Goal: Obtain resource: Obtain resource

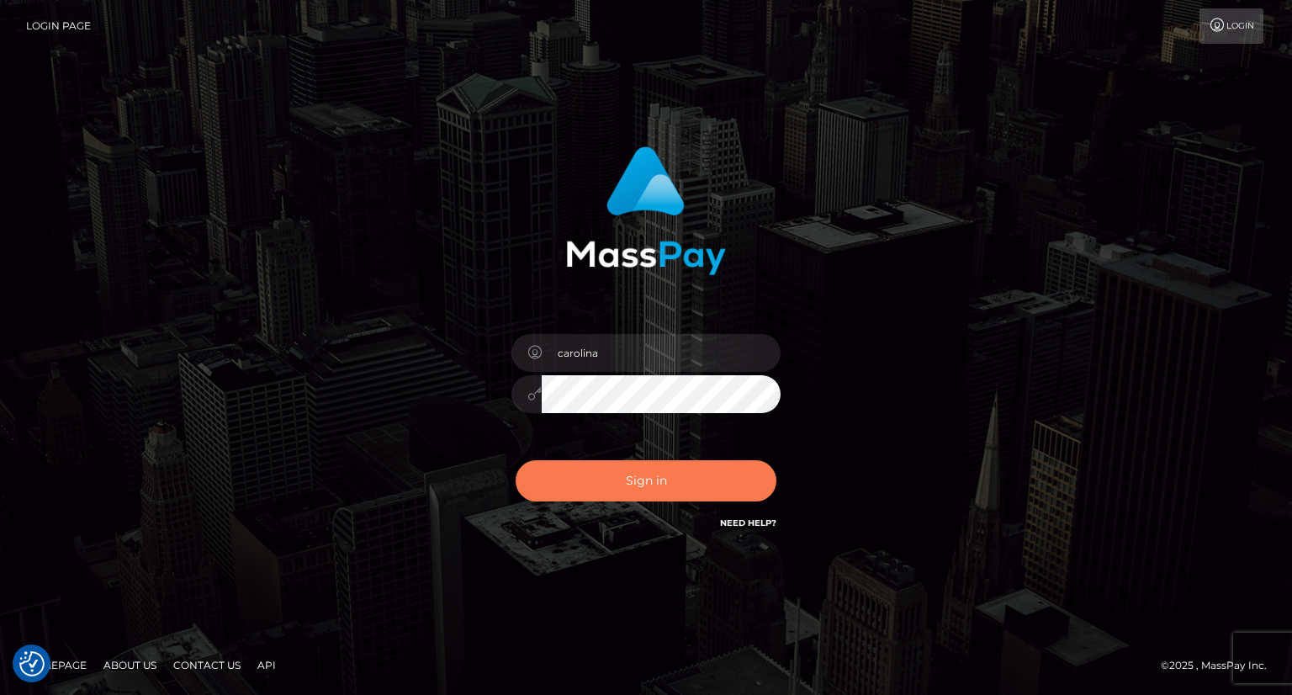
click at [646, 480] on button "Sign in" at bounding box center [646, 480] width 261 height 41
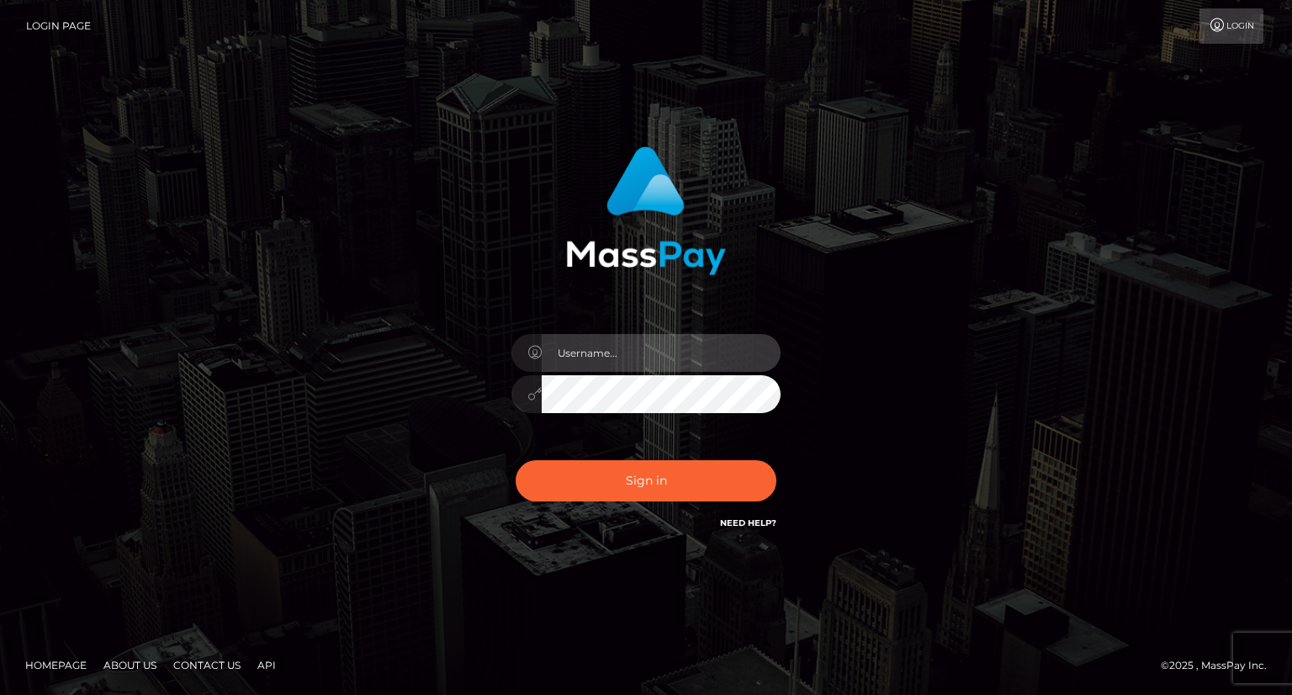
type input "carolina"
click at [675, 428] on div "carolina" at bounding box center [646, 385] width 294 height 129
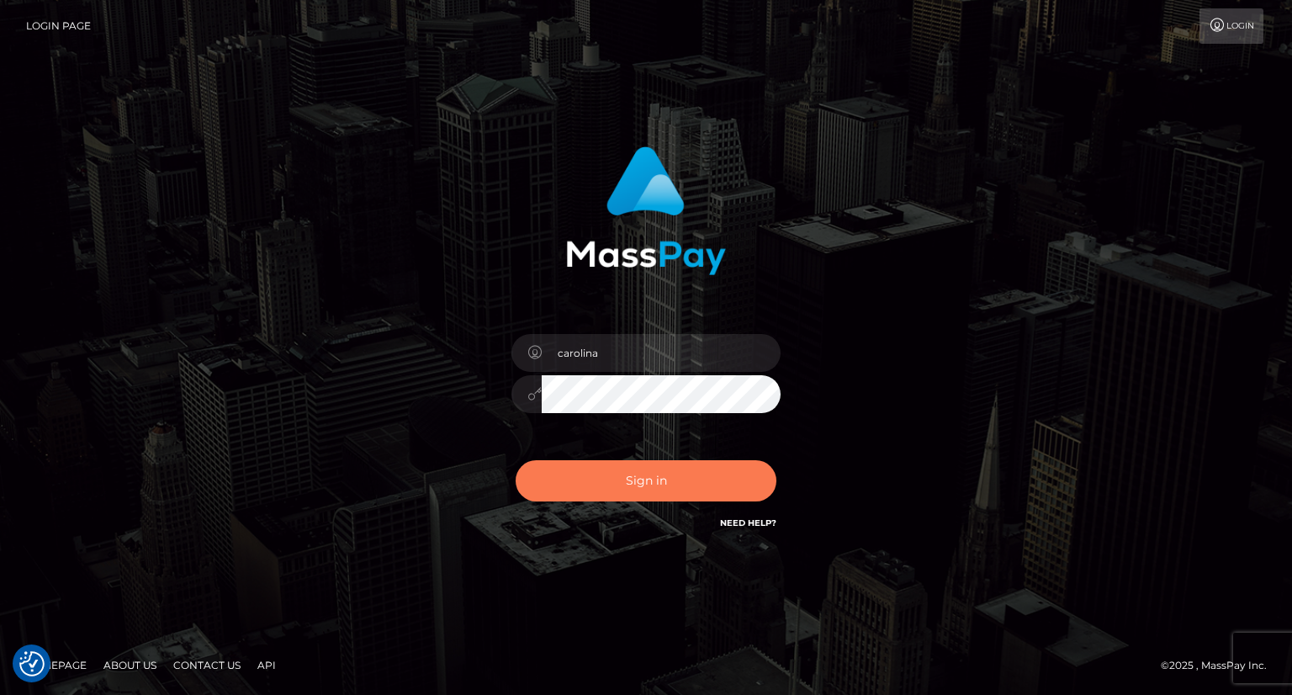
click at [677, 489] on button "Sign in" at bounding box center [646, 480] width 261 height 41
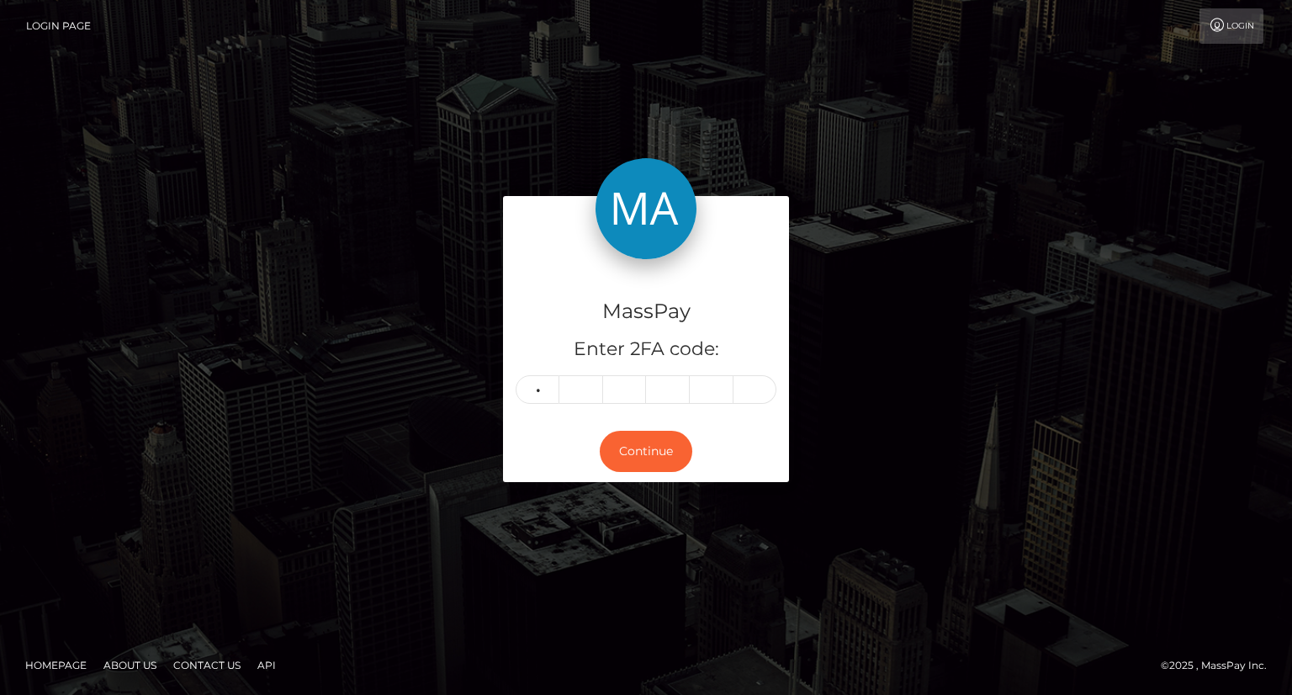
type input "8"
type input "0"
type input "3"
type input "7"
type input "9"
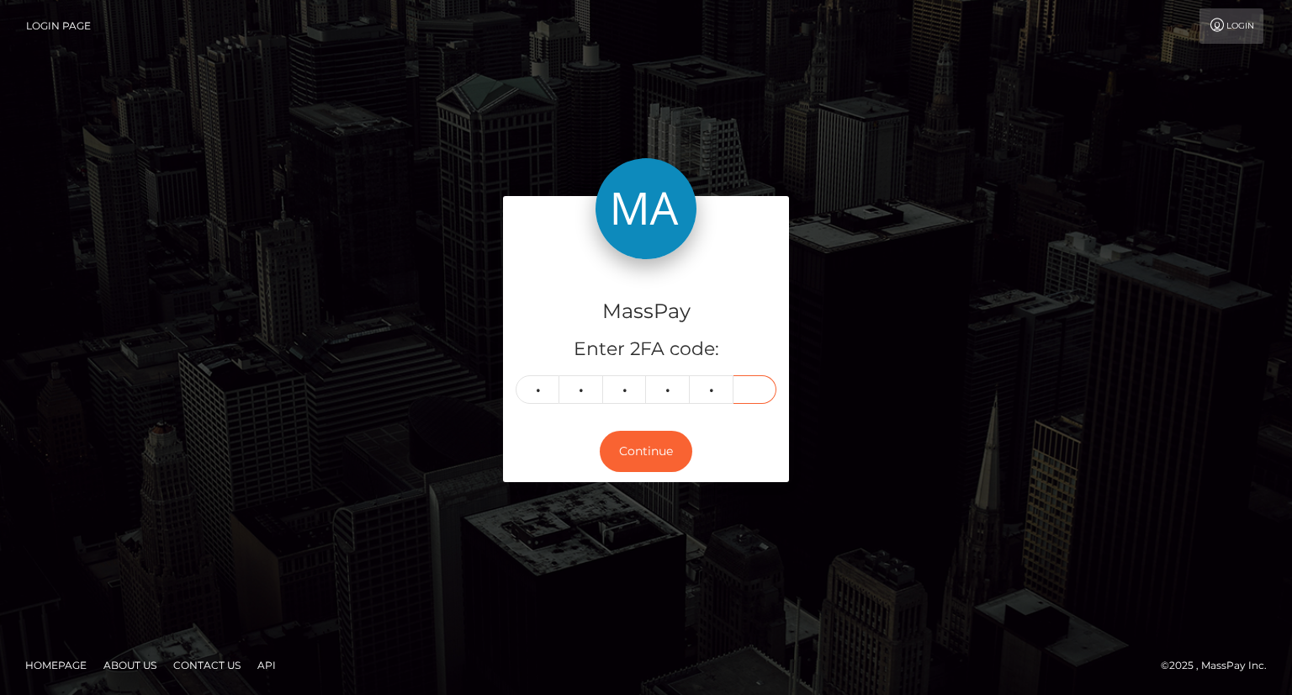
type input "4"
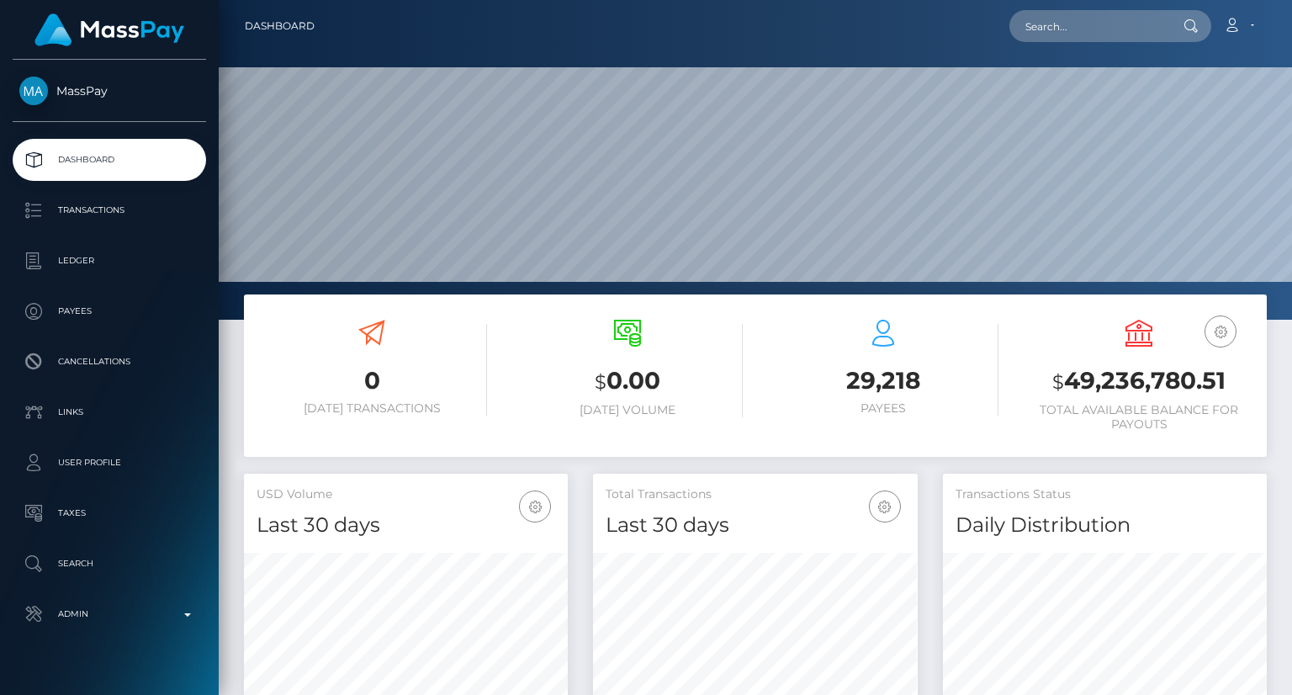
scroll to position [298, 323]
click at [1115, 30] on input "text" at bounding box center [1088, 26] width 158 height 32
paste input "MSP72bceb8de8ae85b"
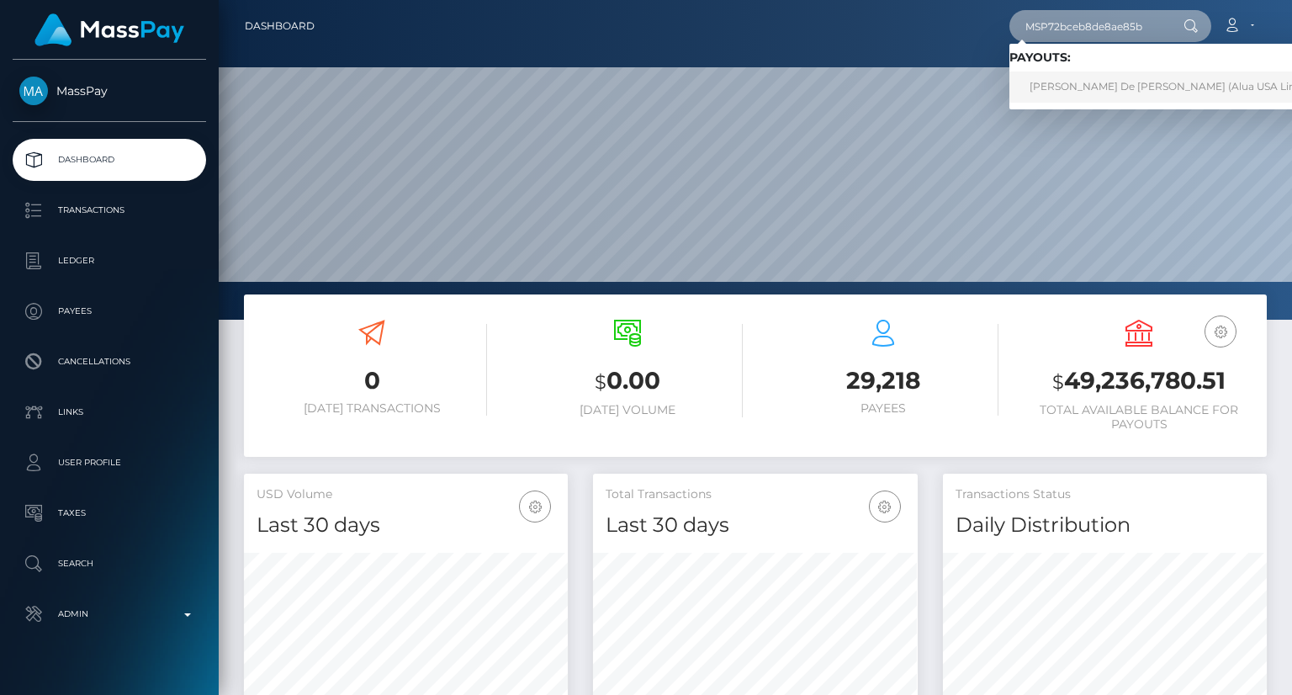
type input "MSP72bceb8de8ae85b"
click at [1100, 82] on link "Angeline De Jesus (Alua USA Limited - )" at bounding box center [1180, 87] width 342 height 31
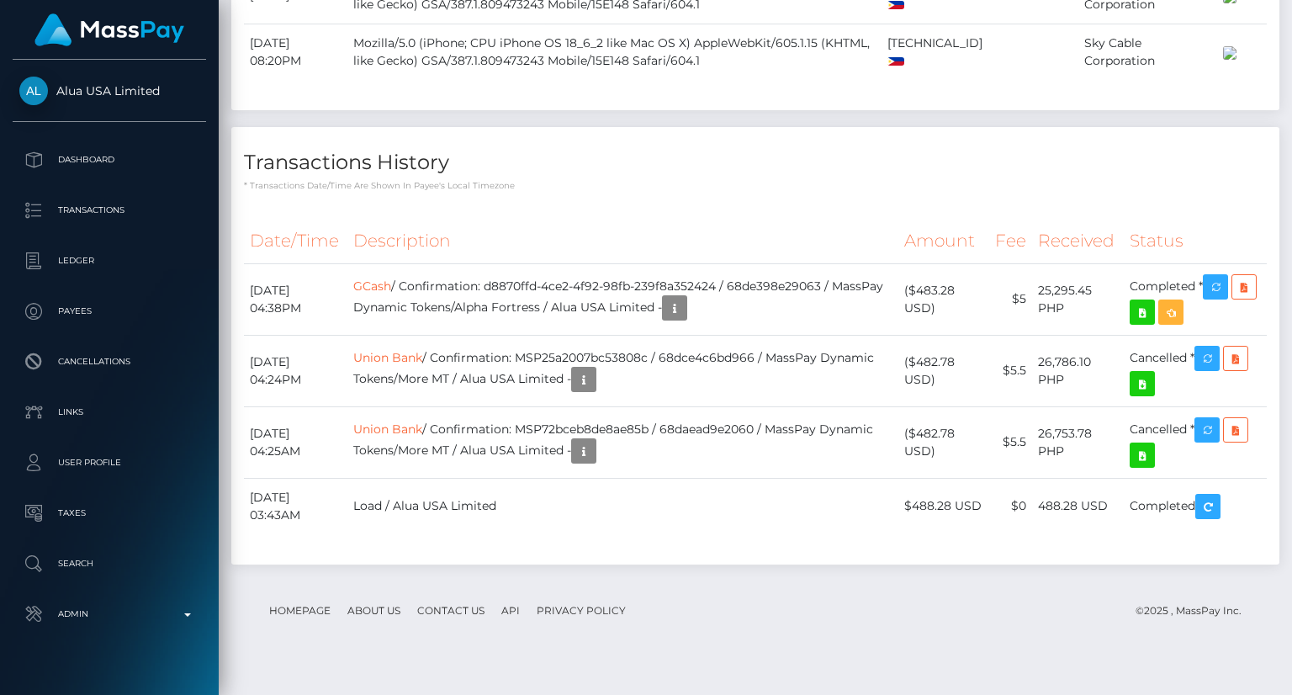
scroll to position [2321, 0]
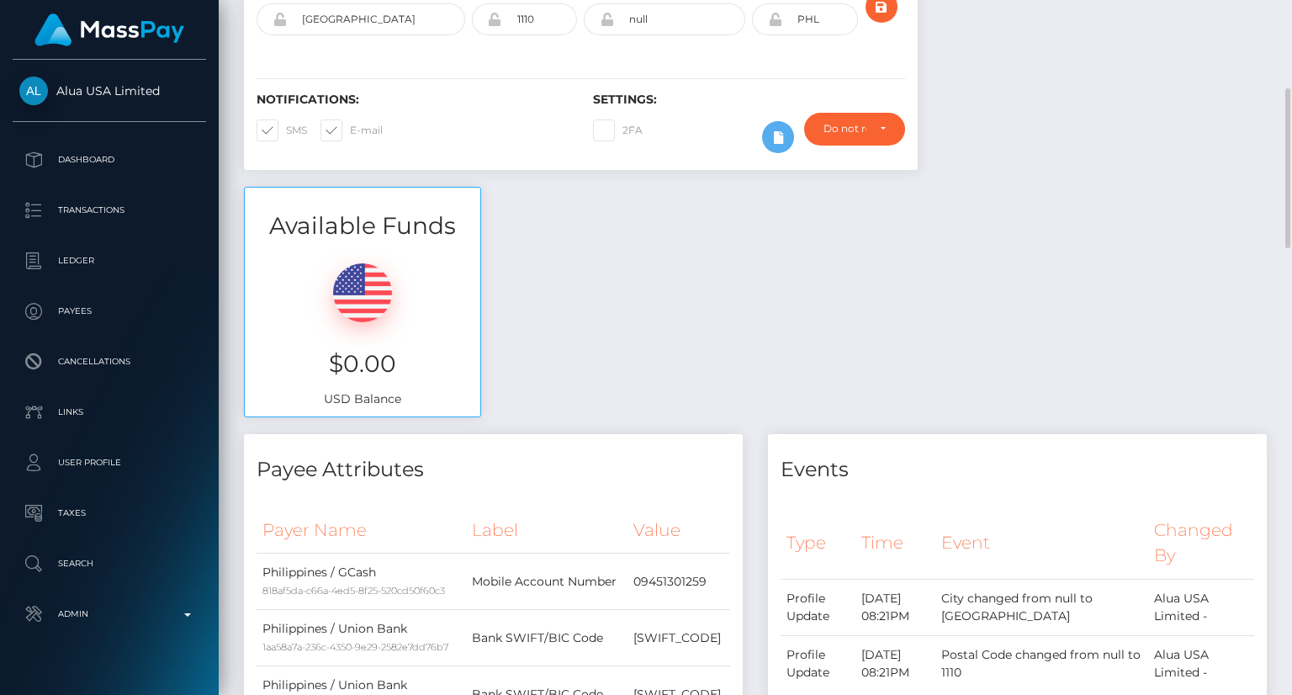
scroll to position [0, 0]
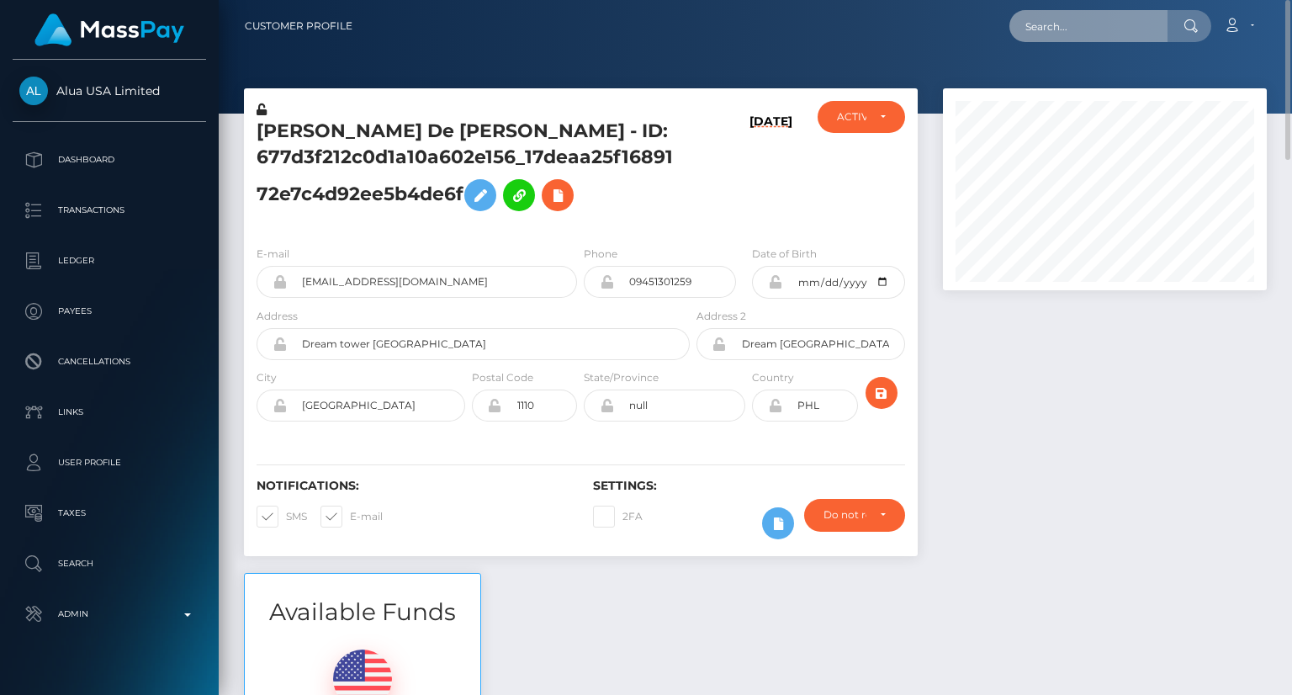
click at [1061, 27] on input "text" at bounding box center [1088, 26] width 158 height 32
paste input "MSPb4452f3be4fe6e7"
click at [1114, 19] on input "MSPb4452f3be4fe6e7" at bounding box center [1088, 26] width 158 height 32
type input "MSPb4452f3be4fe6e7"
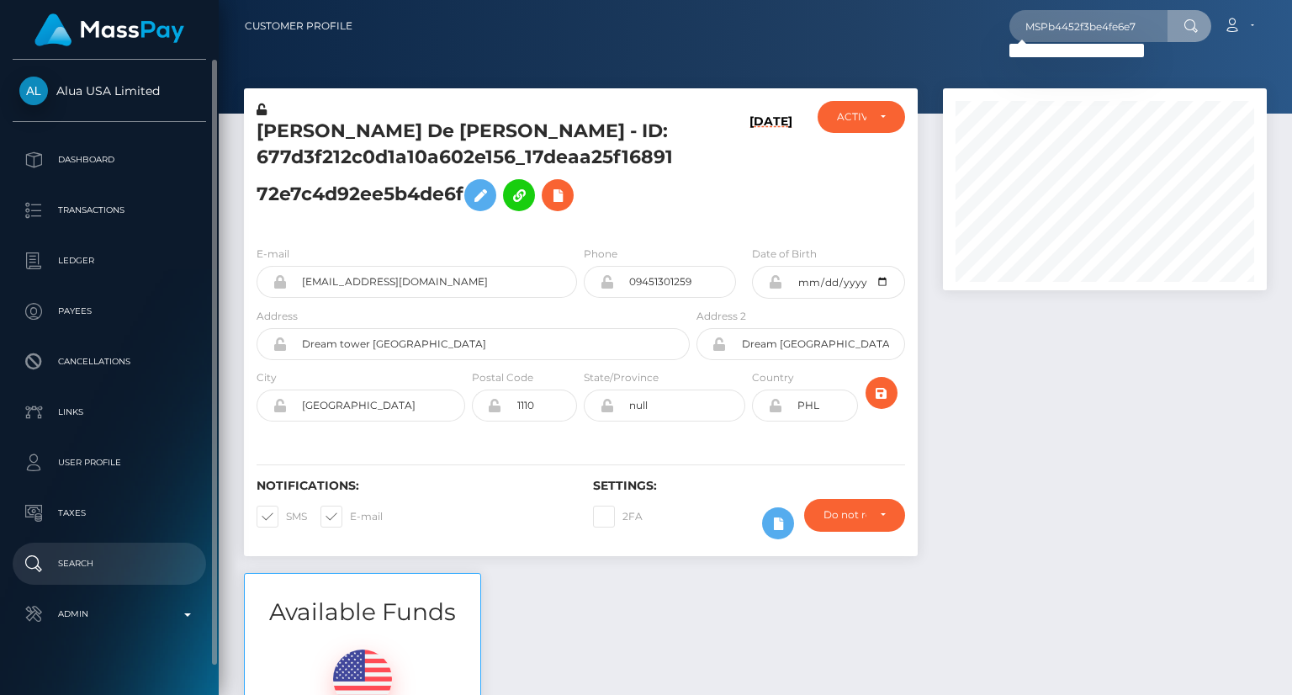
click at [74, 562] on p "Search" at bounding box center [109, 563] width 180 height 25
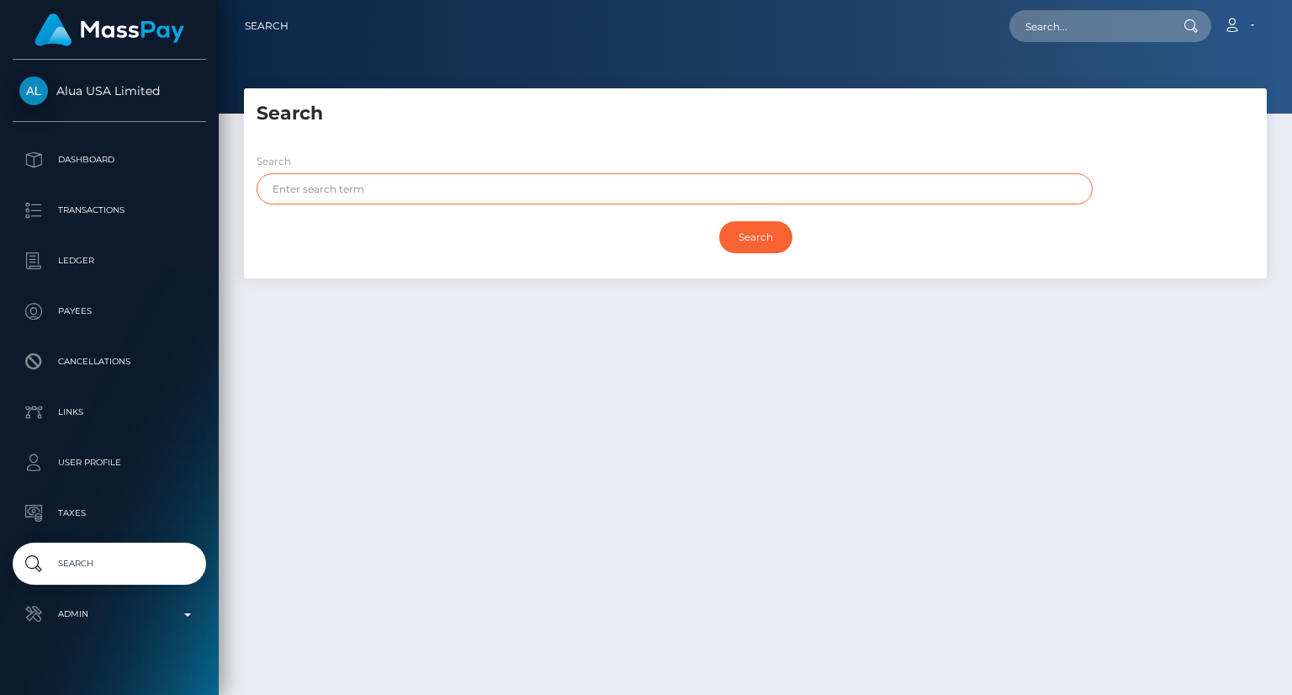
click at [582, 185] on input "text" at bounding box center [675, 188] width 836 height 31
paste input "PHURINAT"
type input "PHURINAT"
click at [773, 232] on input "Search" at bounding box center [755, 237] width 73 height 32
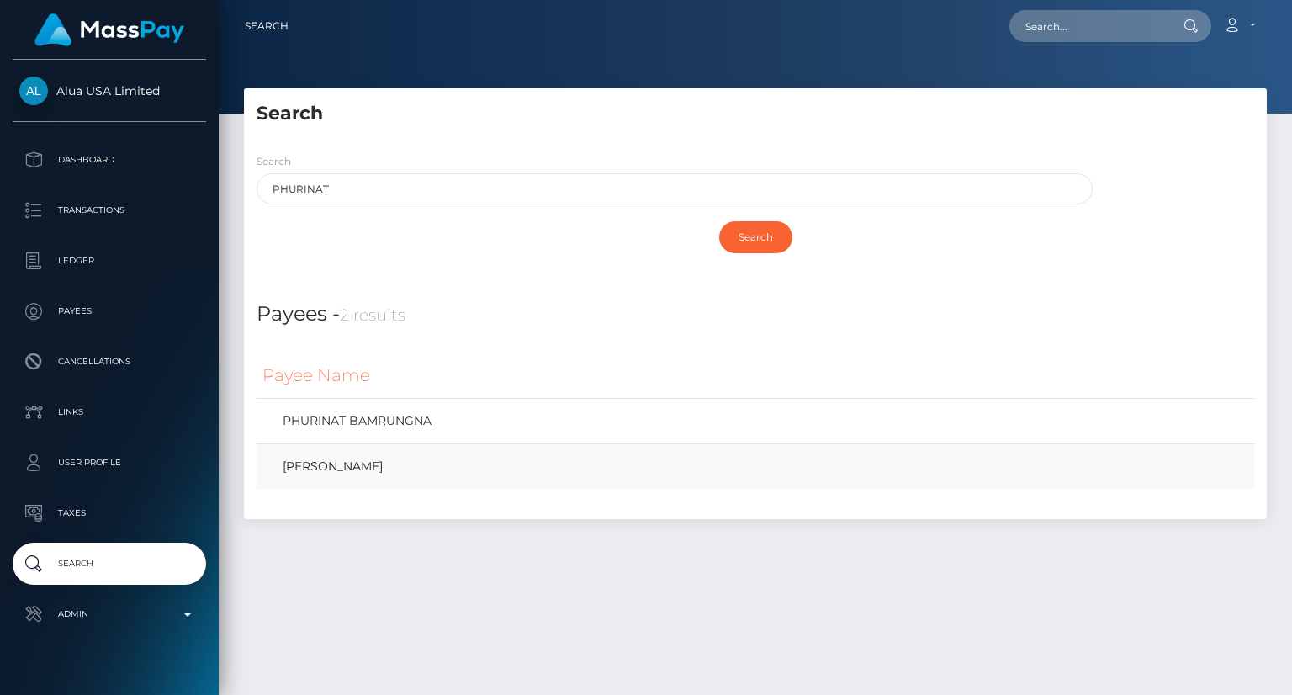
click at [416, 464] on link "Phurinat Duangnamkaew" at bounding box center [755, 466] width 986 height 24
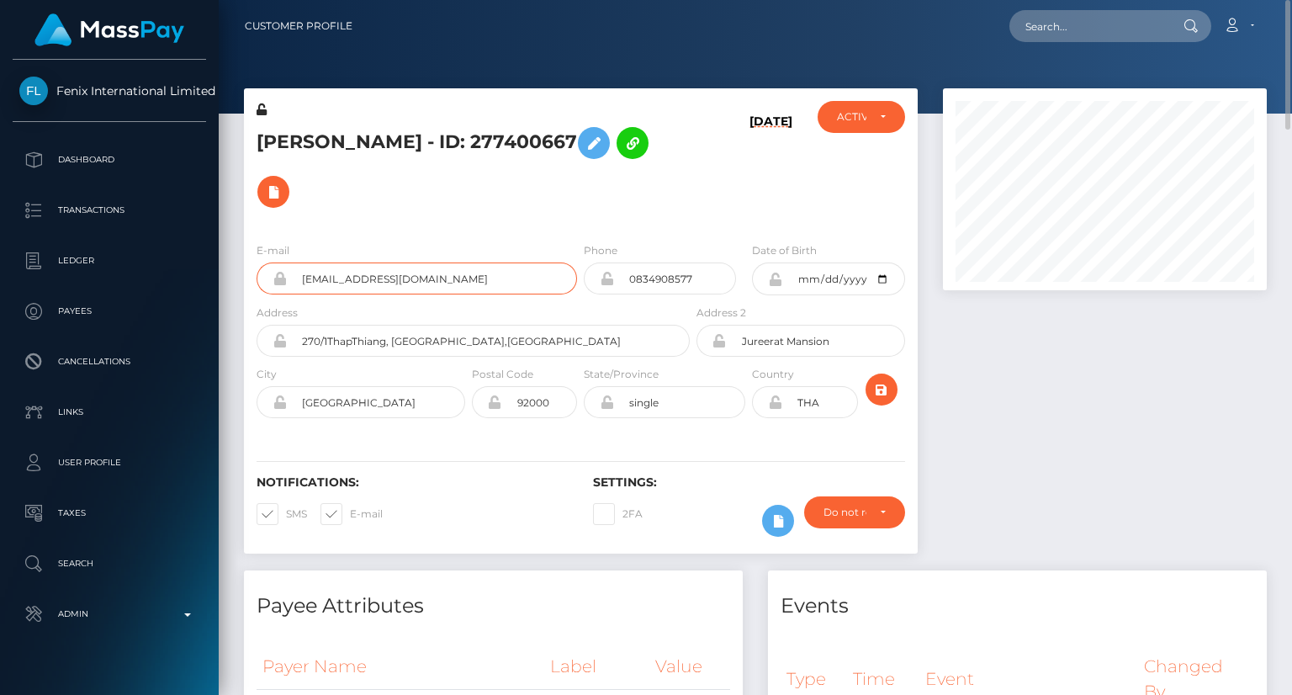
click at [394, 262] on input "phurinatduangnamkaew@gmail.com" at bounding box center [432, 278] width 290 height 32
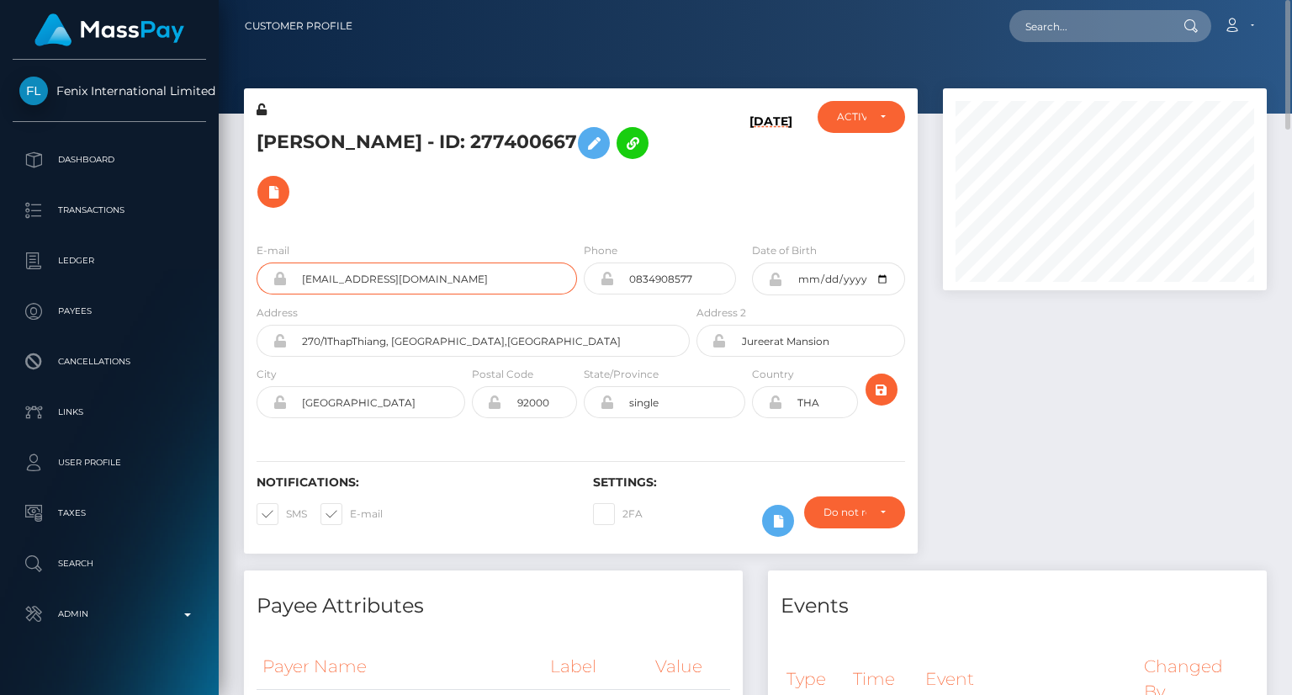
click at [394, 262] on input "phurinatduangnamkaew@gmail.com" at bounding box center [432, 278] width 290 height 32
click at [589, 172] on h5 "Phurinat Duangnamkaew - ID: 277400667" at bounding box center [469, 168] width 424 height 98
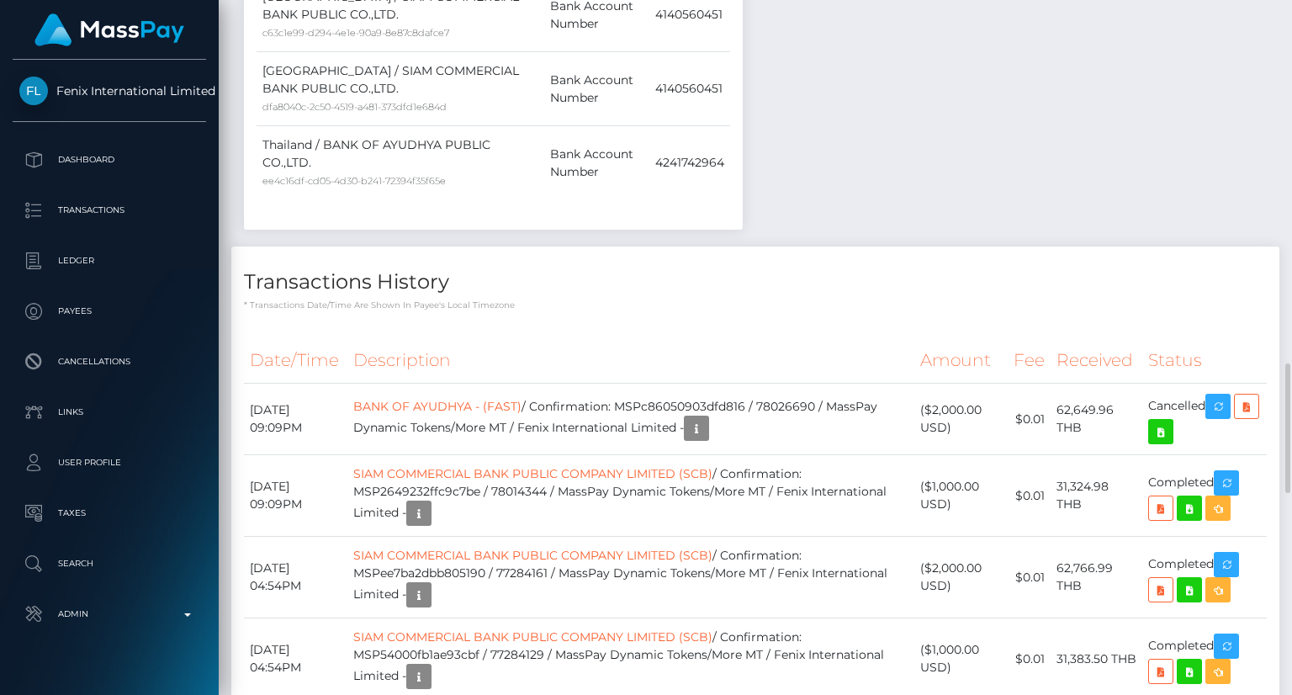
scroll to position [2103, 0]
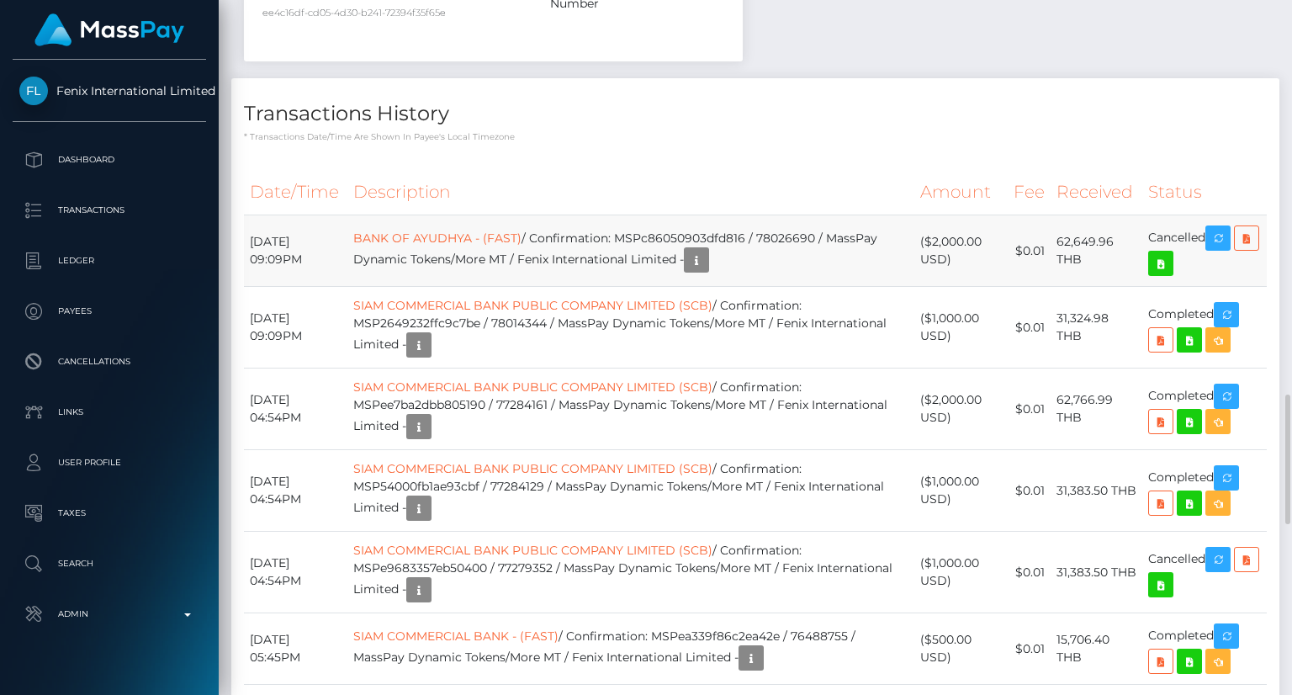
click at [708, 215] on td "BANK OF AYUDHYA - (FAST) / Confirmation: MSPc86050903dfd816 / 78026690 / MassPa…" at bounding box center [630, 251] width 567 height 72
copy td "MSPc86050903dfd816"
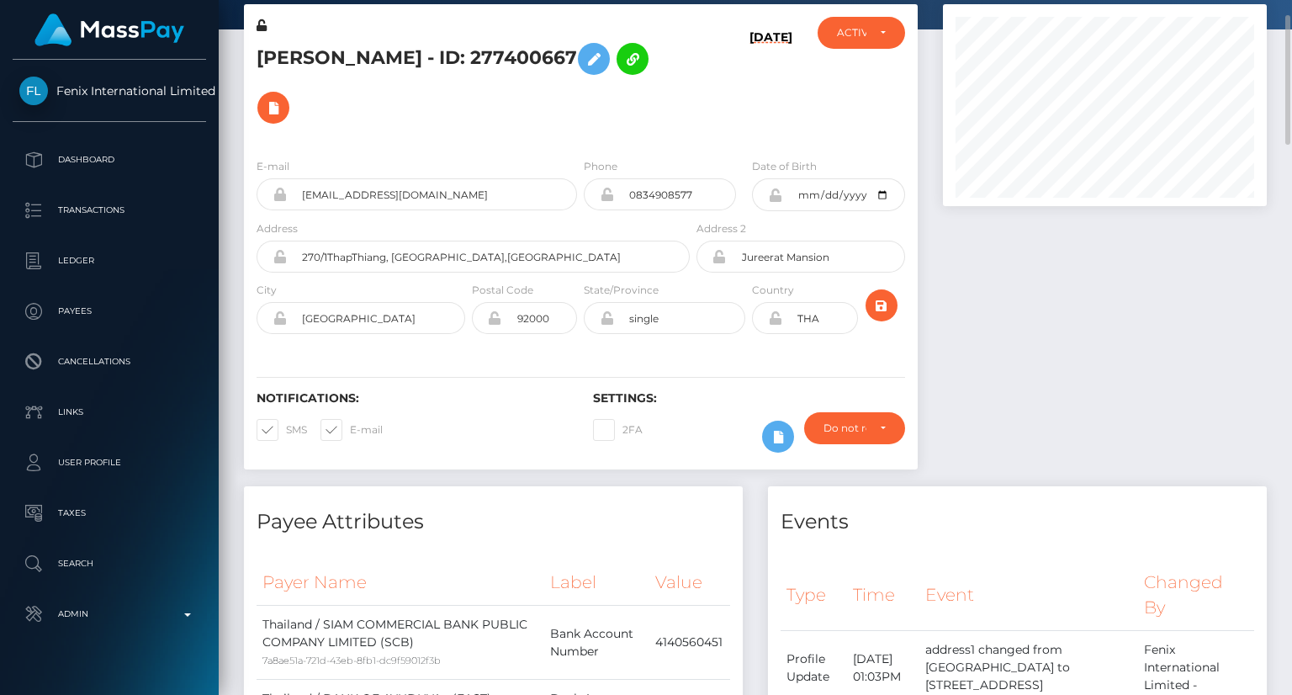
scroll to position [0, 0]
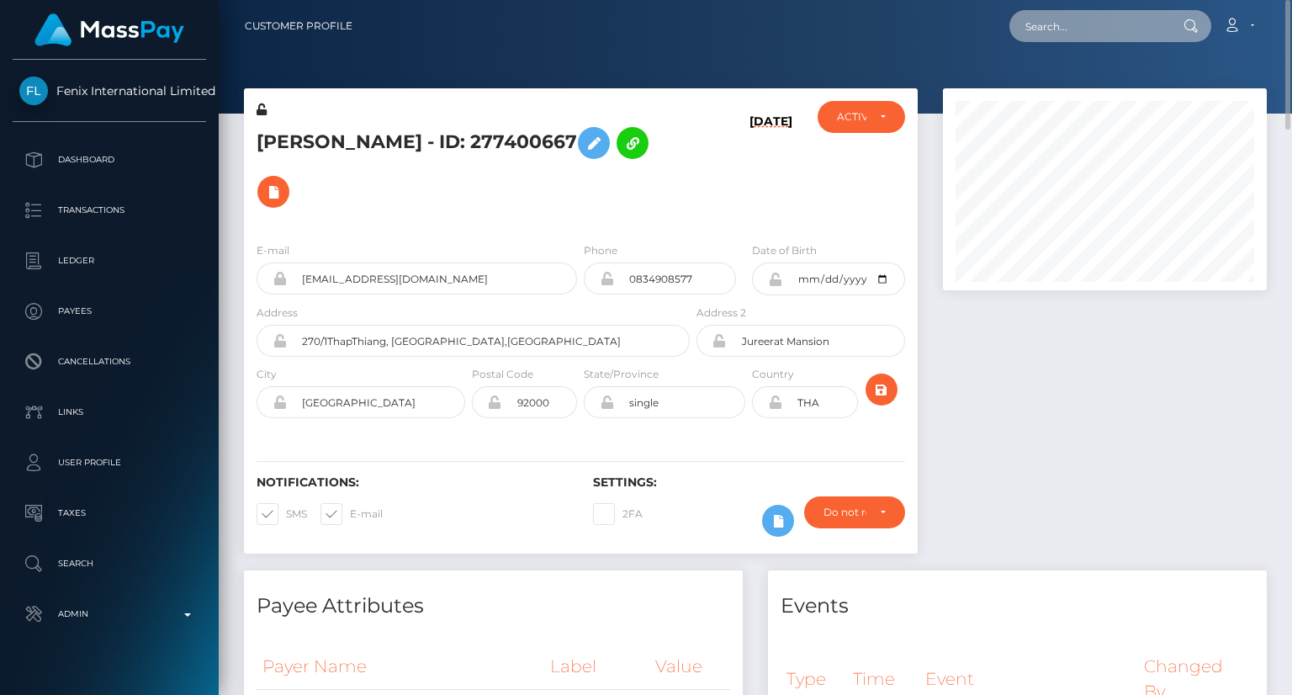
click at [1111, 25] on input "text" at bounding box center [1088, 26] width 158 height 32
paste input "MSP947d251d3c8cb45"
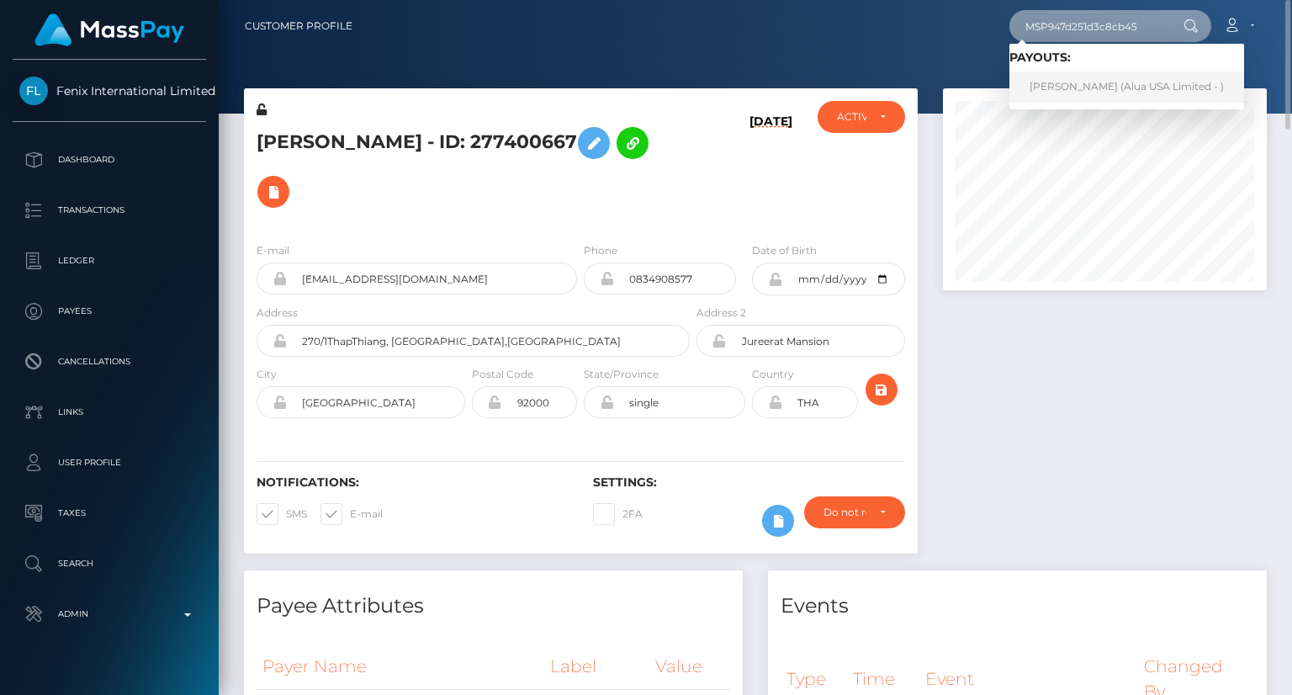
type input "MSP947d251d3c8cb45"
click at [1078, 88] on link "Trisha Bani (Alua USA Limited - )" at bounding box center [1126, 87] width 235 height 31
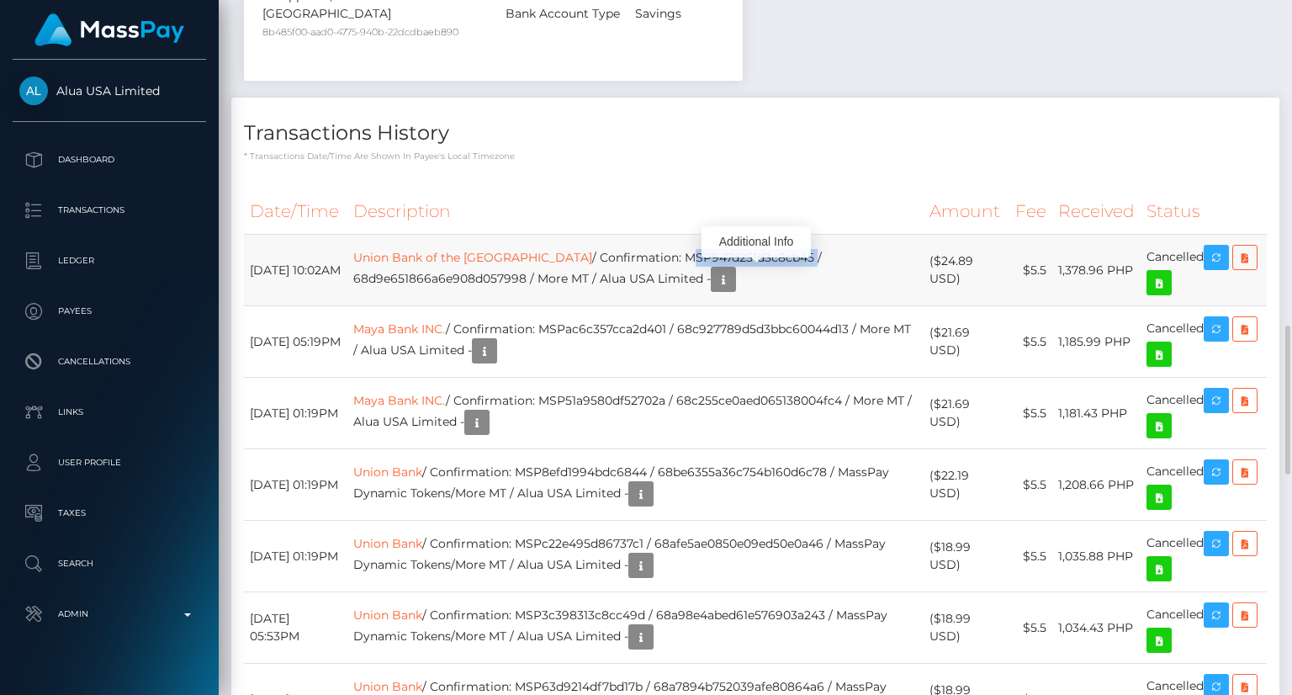
scroll to position [202, 323]
click at [744, 274] on td "Union Bank of the Philippines / Confirmation: MSP947d251d3c8cb45 / 68d9e651866a…" at bounding box center [635, 271] width 576 height 72
drag, startPoint x: 561, startPoint y: 274, endPoint x: 661, endPoint y: 249, distance: 103.2
click at [661, 249] on td "Union Bank of the Philippines / Confirmation: MSP947d251d3c8cb45 / 68d9e651866a…" at bounding box center [635, 271] width 576 height 72
copy td "MSP947d251d3c8cb45 / 68d9e651866a6e908d057998"
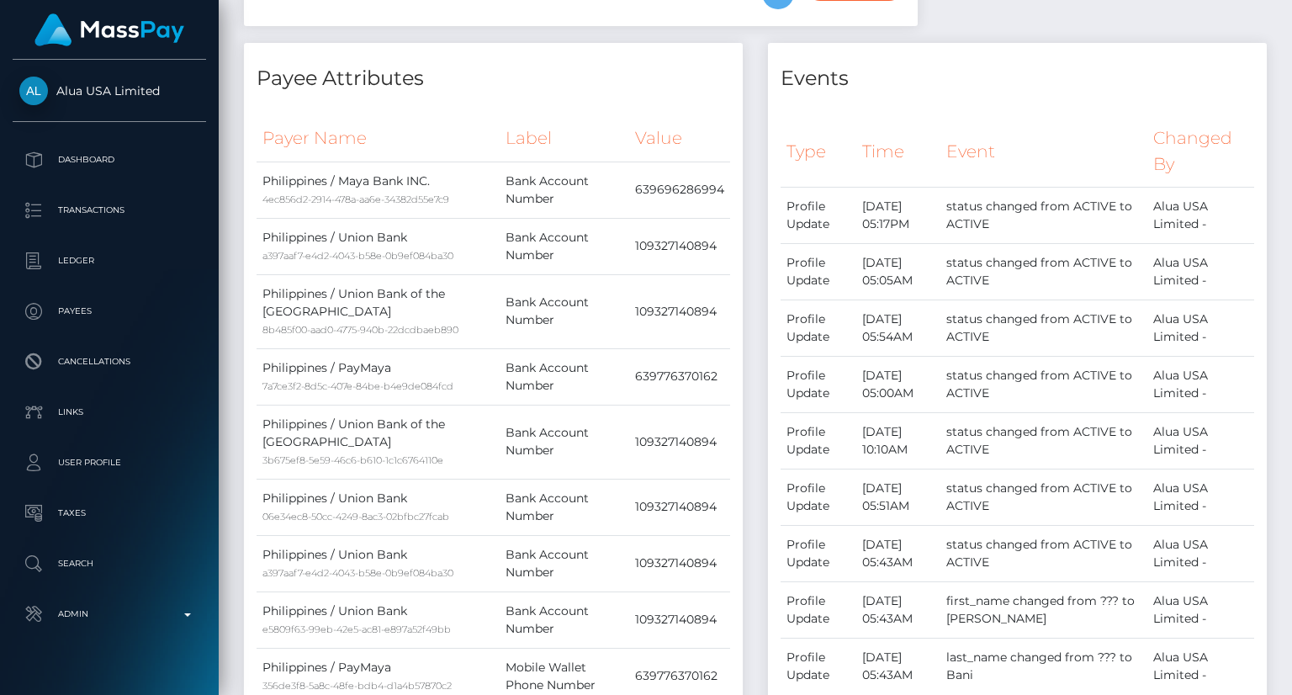
scroll to position [0, 0]
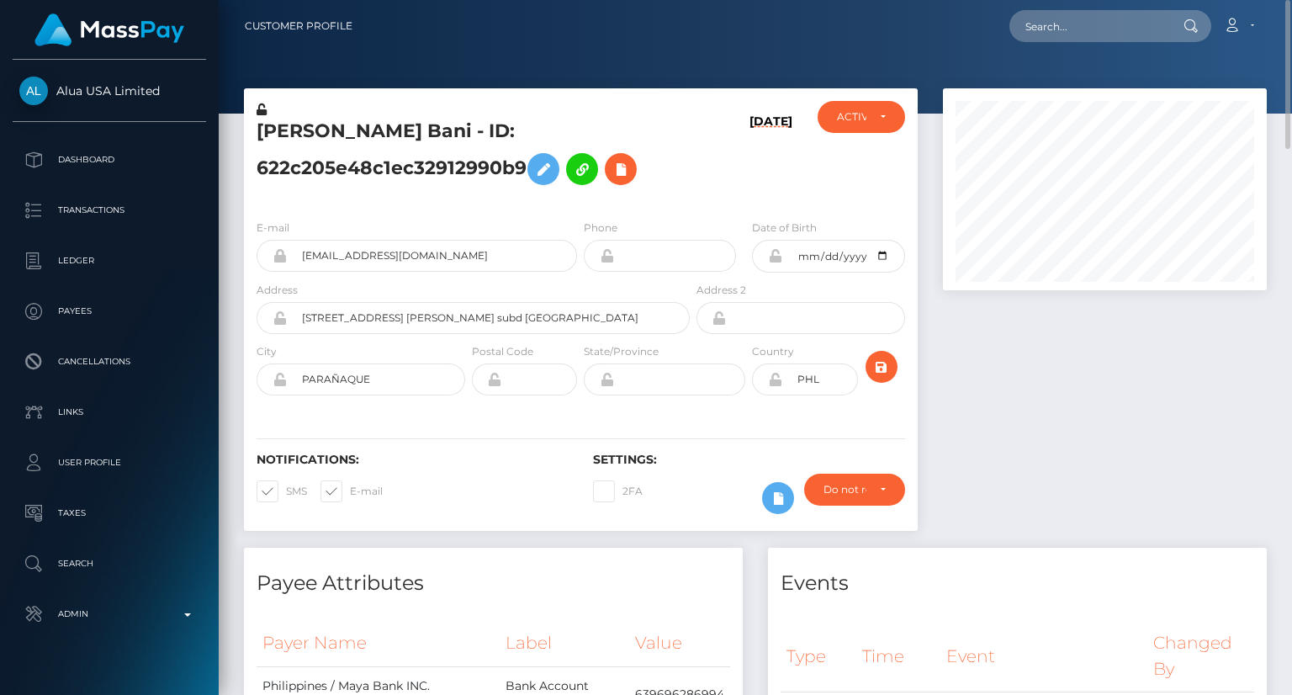
click at [426, 172] on h5 "Trisha Bani - ID: 622c205e48c1ec32912990b9" at bounding box center [469, 156] width 424 height 75
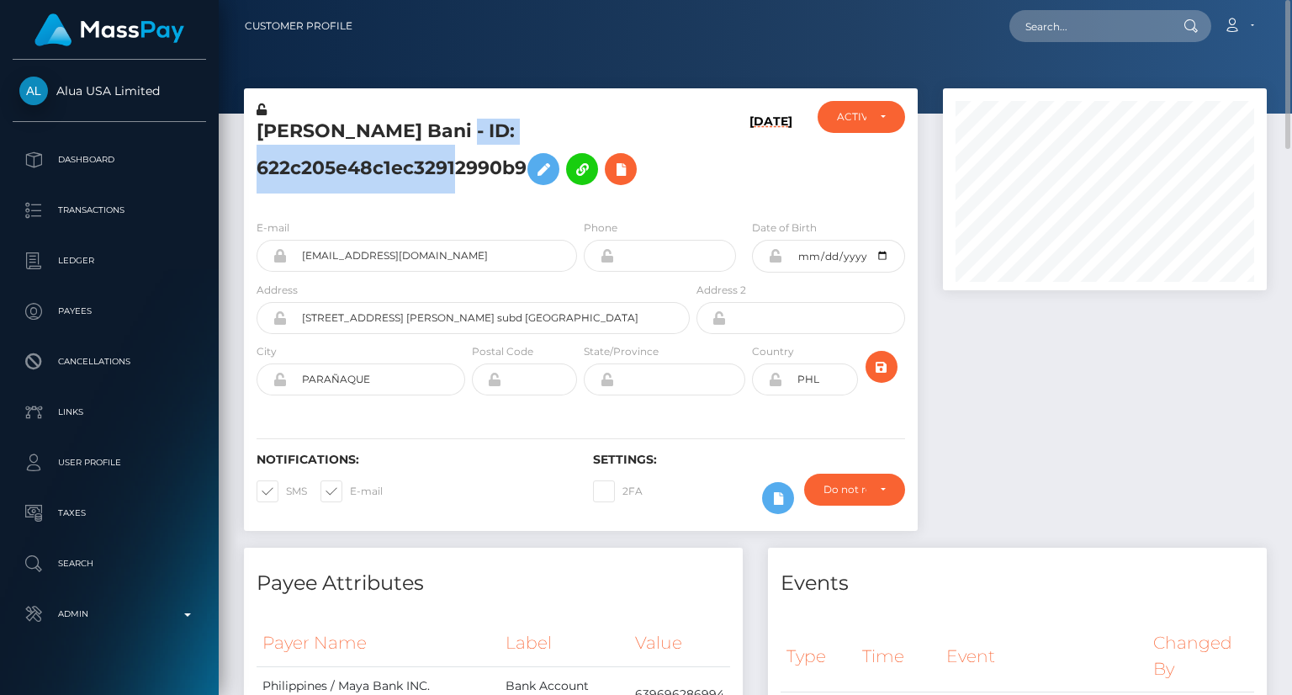
click at [426, 172] on h5 "Trisha Bani - ID: 622c205e48c1ec32912990b9" at bounding box center [469, 156] width 424 height 75
copy h5 "Trisha Bani - ID: 622c205e48c1ec32912990b9"
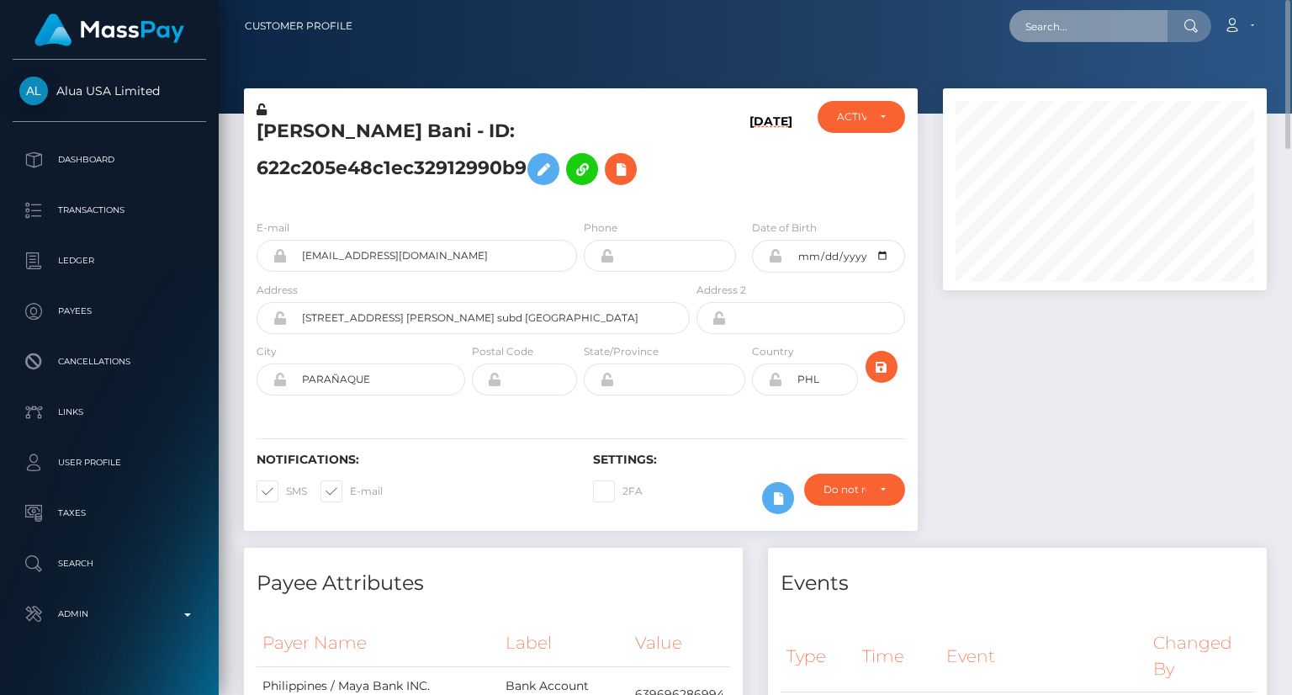
click at [1063, 31] on input "text" at bounding box center [1088, 26] width 158 height 32
paste input "MSP6f30bfc654dedd6"
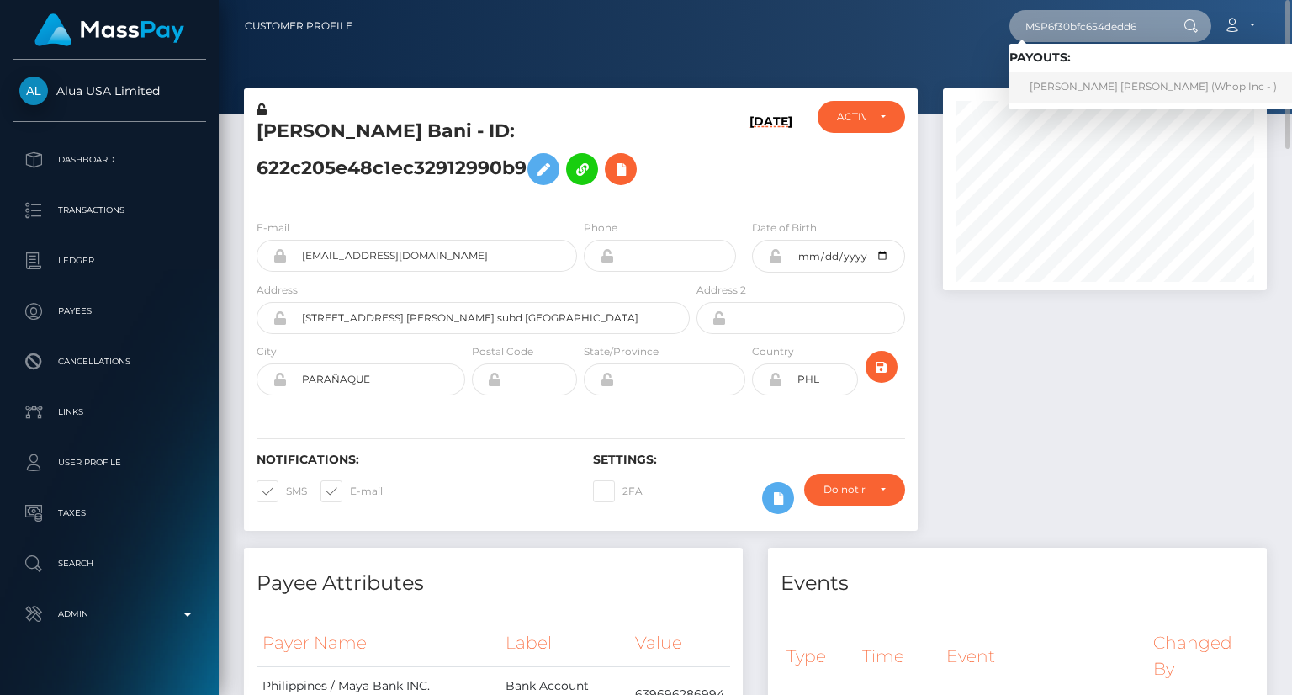
type input "MSP6f30bfc654dedd6"
click at [1110, 84] on link "REEMA MOHAMED ALI ALKURDI (Whop Inc - )" at bounding box center [1153, 87] width 288 height 31
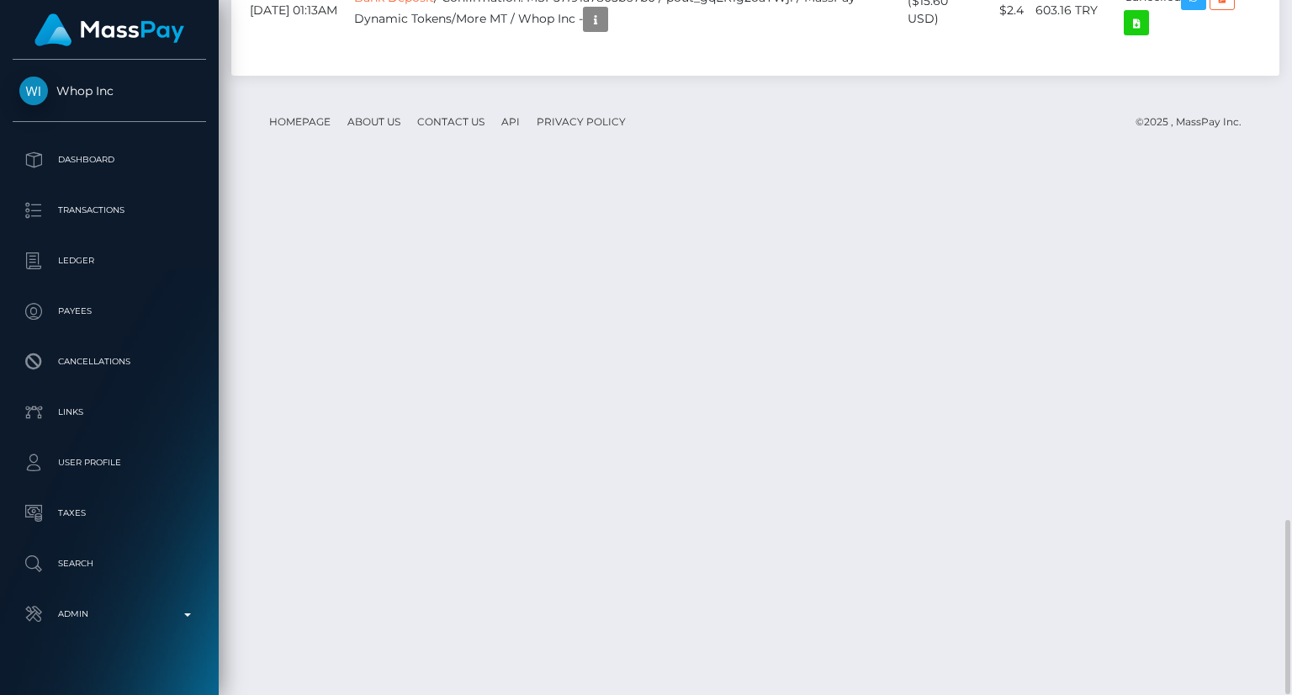
scroll to position [202, 323]
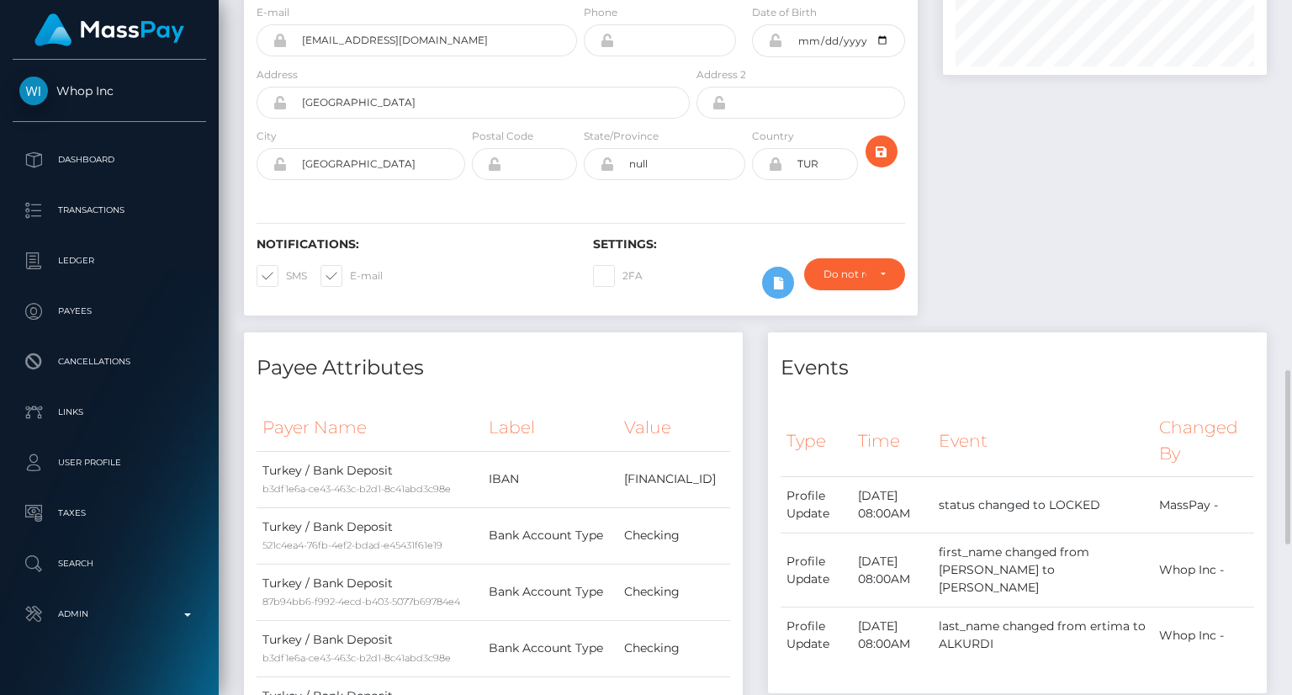
scroll to position [0, 0]
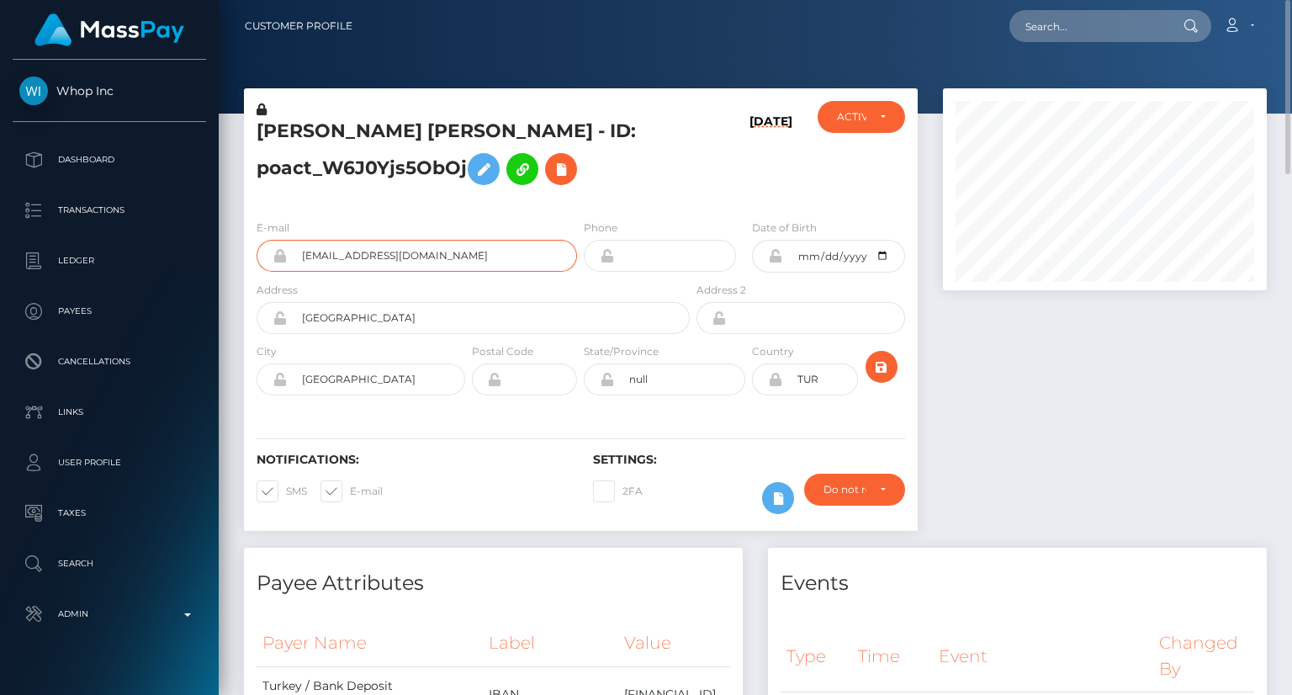
click at [370, 257] on input "[EMAIL_ADDRESS][DOMAIN_NAME]" at bounding box center [432, 256] width 290 height 32
click at [262, 125] on h5 "REEMA MOHAMED ALI ALKURDI - ID: poact_W6J0Yjs5ObOj" at bounding box center [469, 156] width 424 height 75
click at [258, 136] on h5 "REEMA MOHAMED ALI ALKURDI - ID: poact_W6J0Yjs5ObOj" at bounding box center [469, 156] width 424 height 75
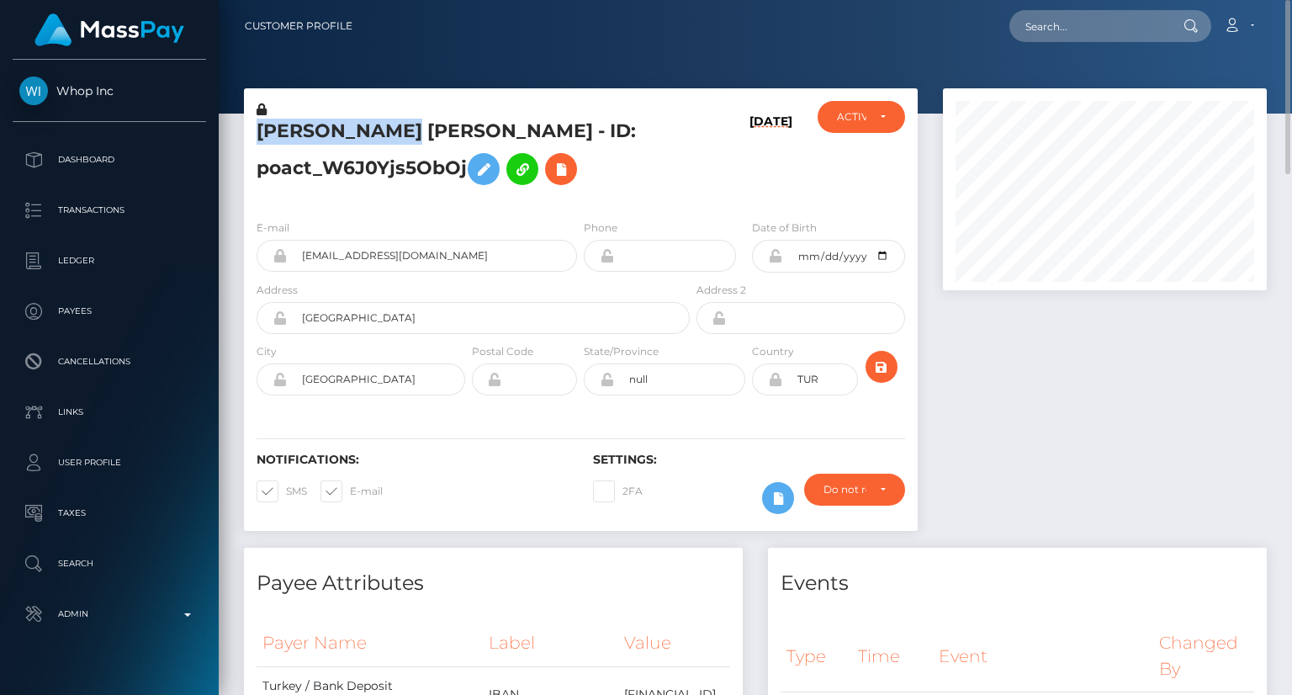
drag, startPoint x: 437, startPoint y: 130, endPoint x: 259, endPoint y: 115, distance: 178.1
click at [262, 124] on h5 "REEMA MOHAMED ALI ALKURDI - ID: poact_W6J0Yjs5ObOj" at bounding box center [469, 156] width 424 height 75
copy h5 "REEMA MOHAMED"
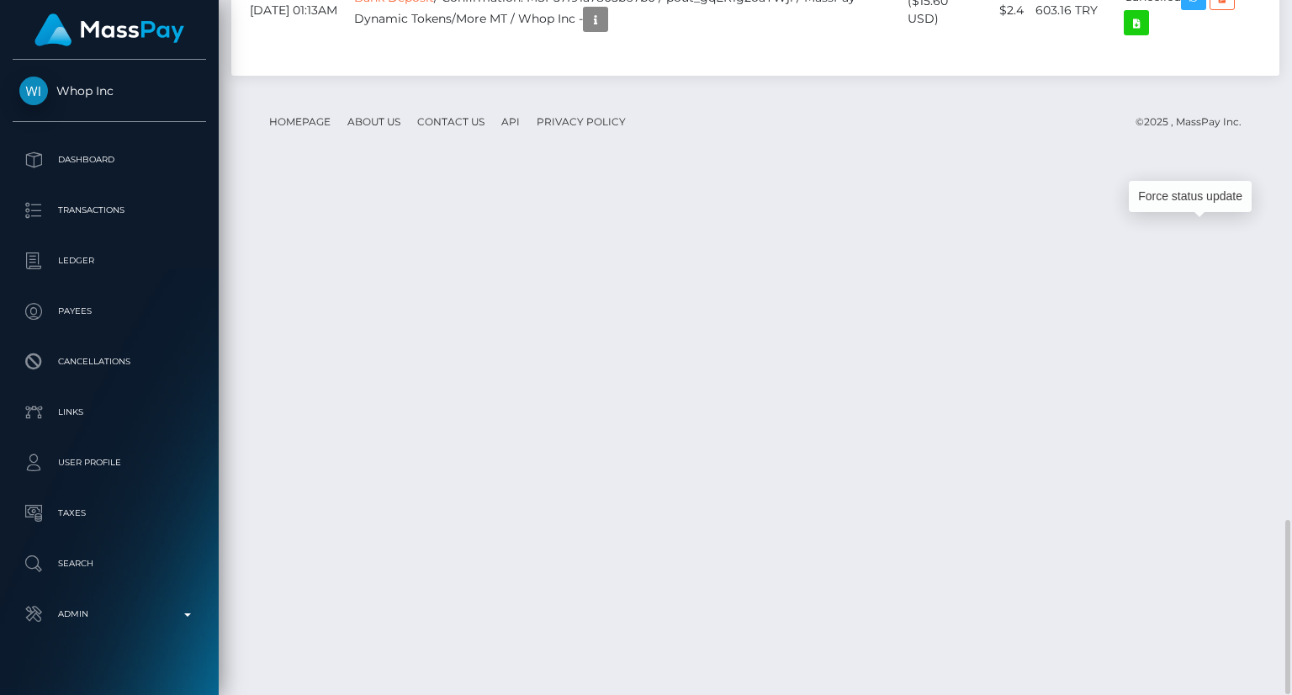
scroll to position [202, 323]
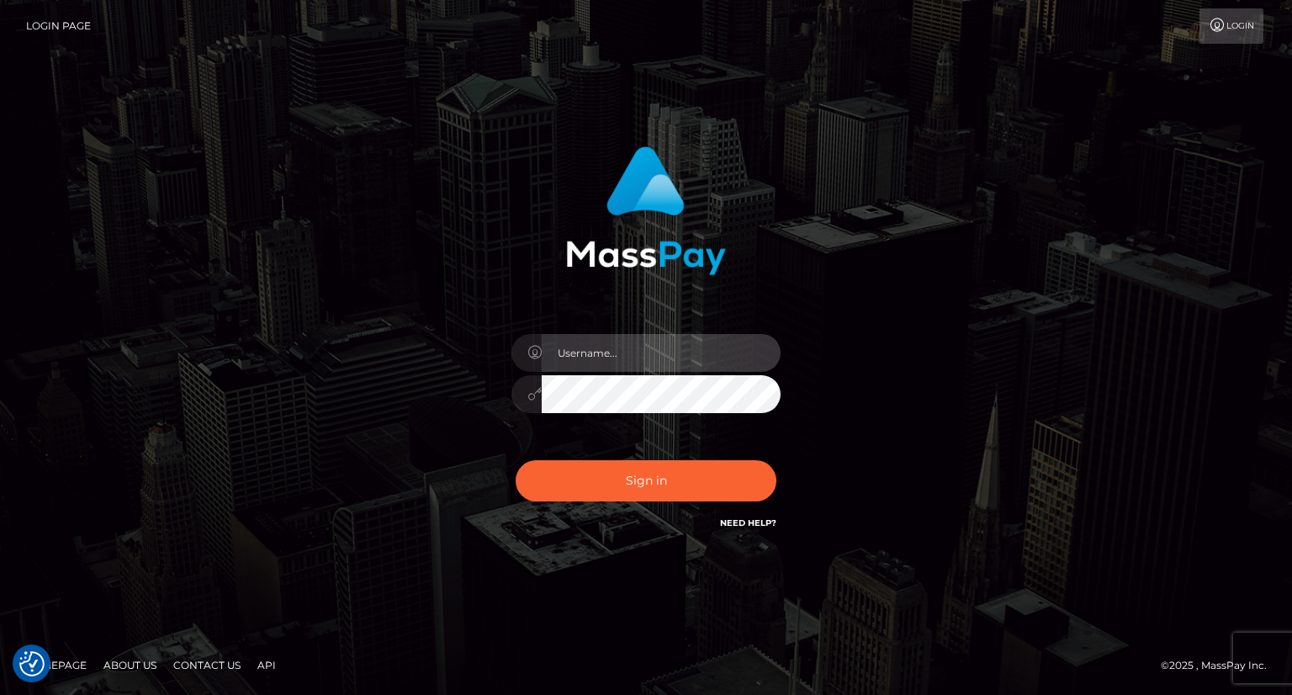
type input "carolina"
click at [55, 312] on div "carolina Sign in" at bounding box center [646, 348] width 1292 height 681
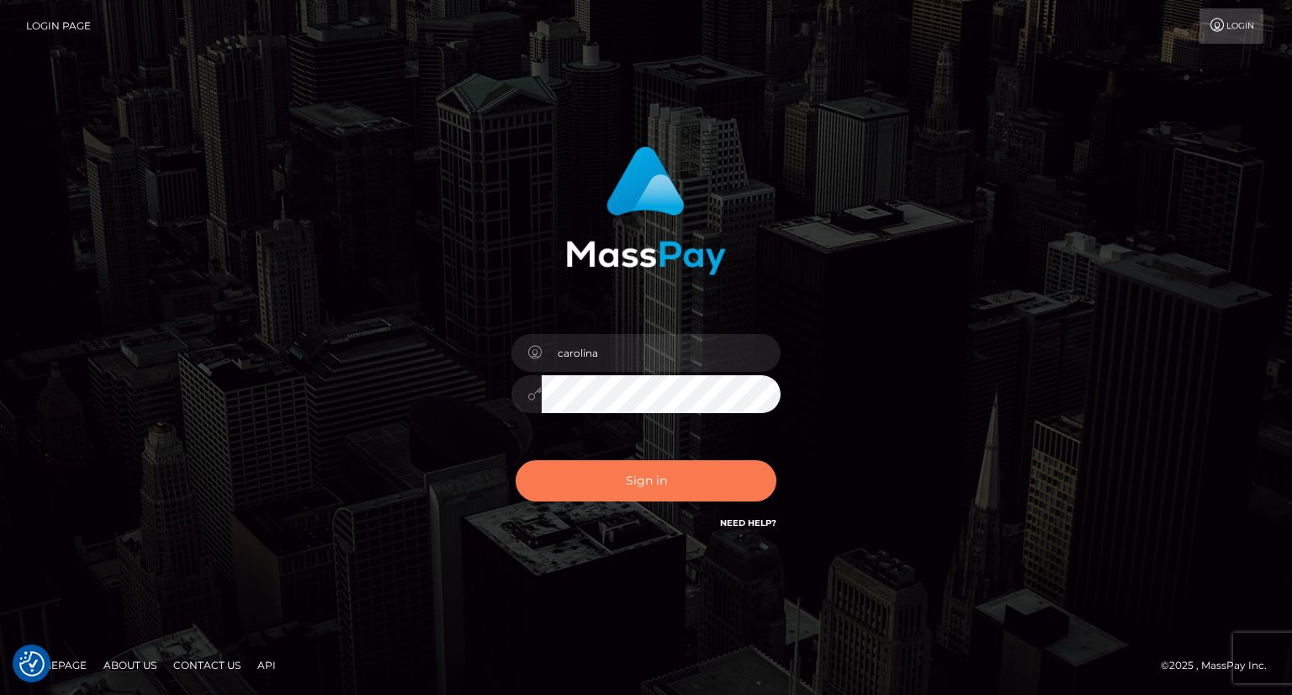
click at [682, 488] on button "Sign in" at bounding box center [646, 480] width 261 height 41
type input "carolina"
click at [659, 472] on button "Sign in" at bounding box center [646, 480] width 261 height 41
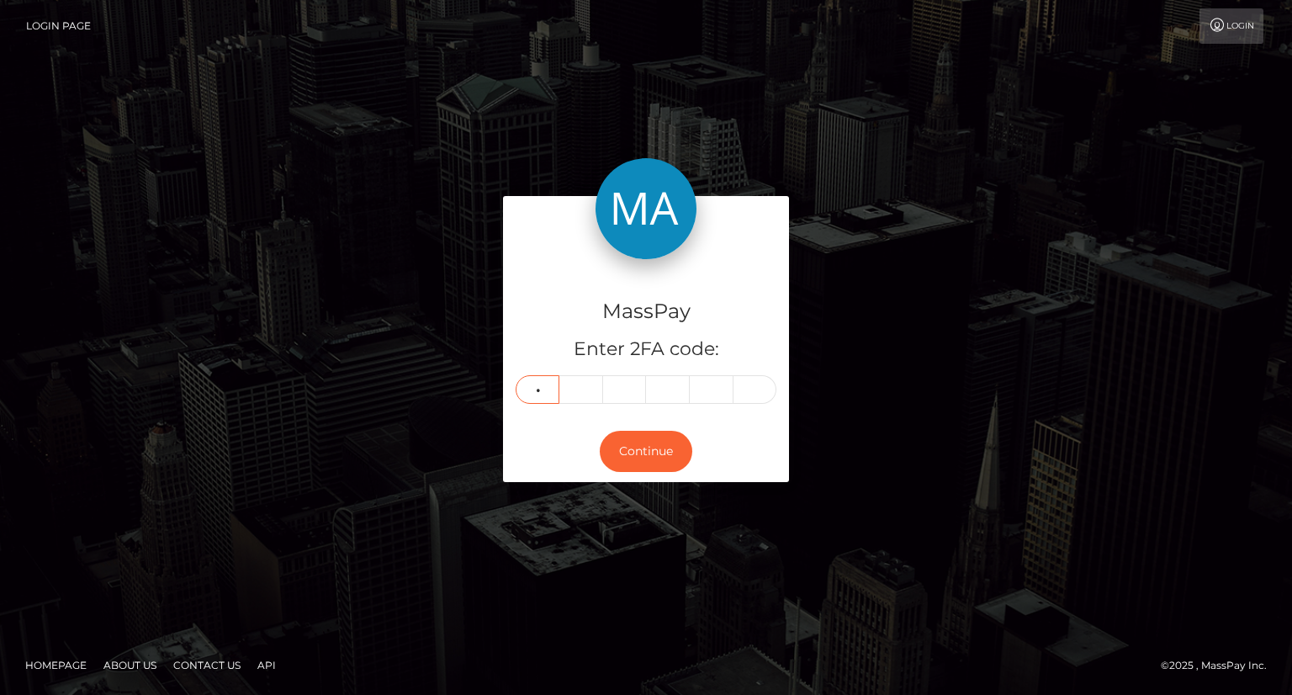
type input "0"
type input "1"
type input "5"
type input "9"
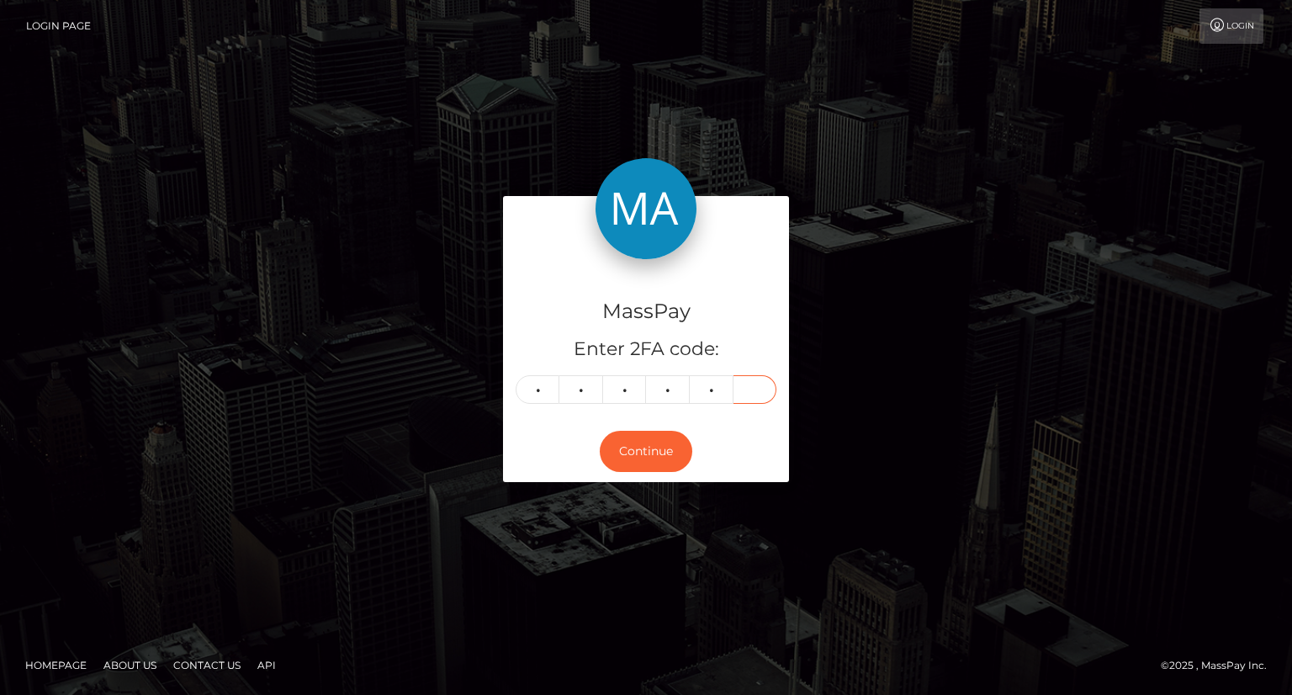
type input "5"
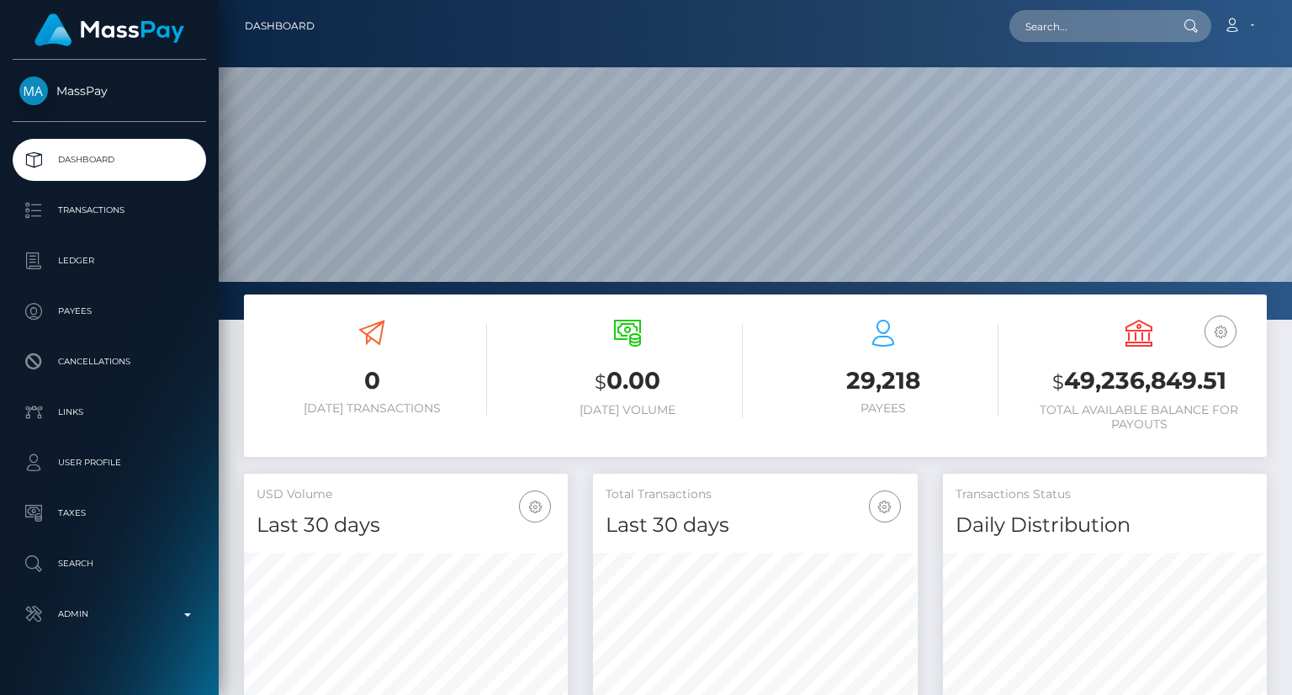
scroll to position [298, 323]
click at [1090, 29] on input "text" at bounding box center [1088, 26] width 158 height 32
paste input "Armando077978"
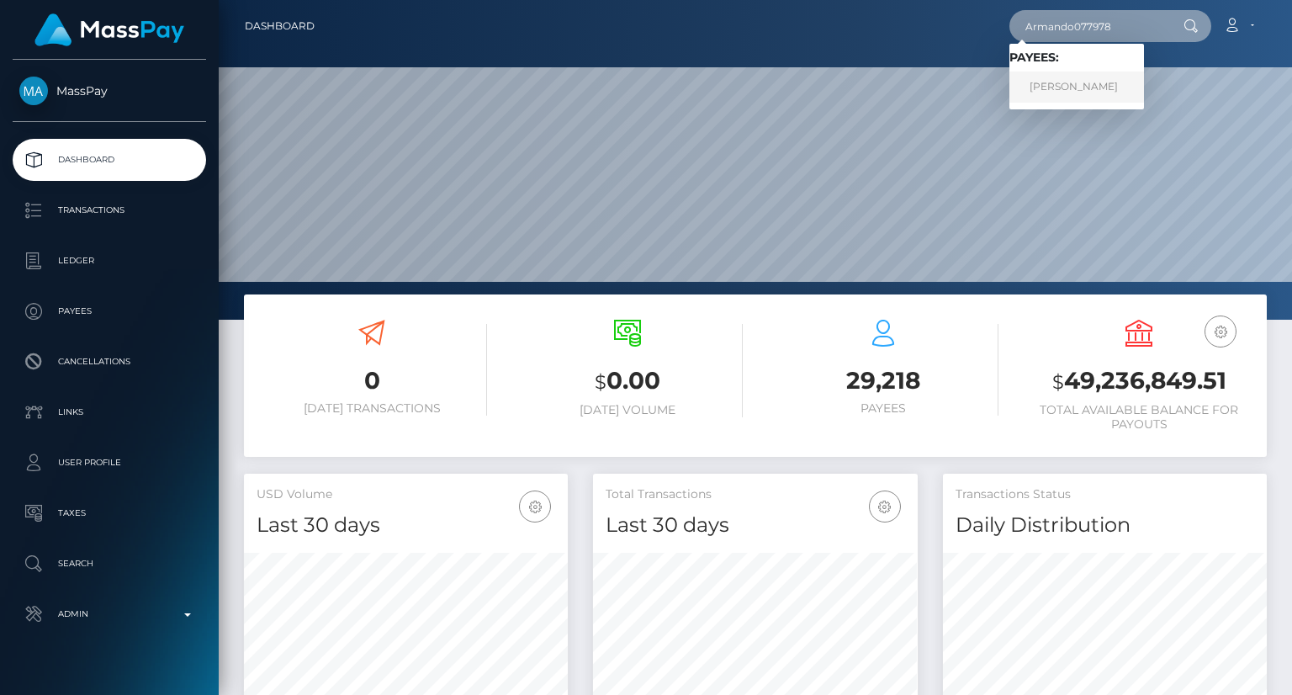
type input "Armando077978"
click at [1082, 90] on link "[PERSON_NAME]" at bounding box center [1076, 87] width 135 height 31
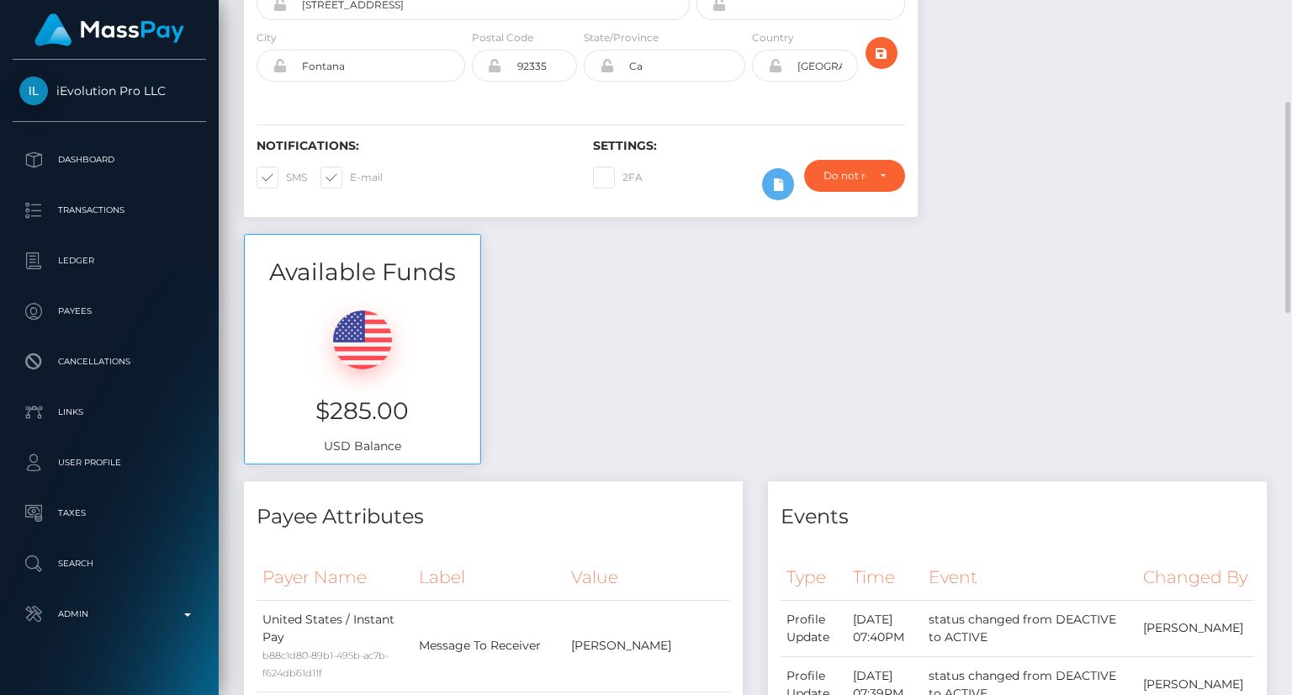
scroll to position [84, 0]
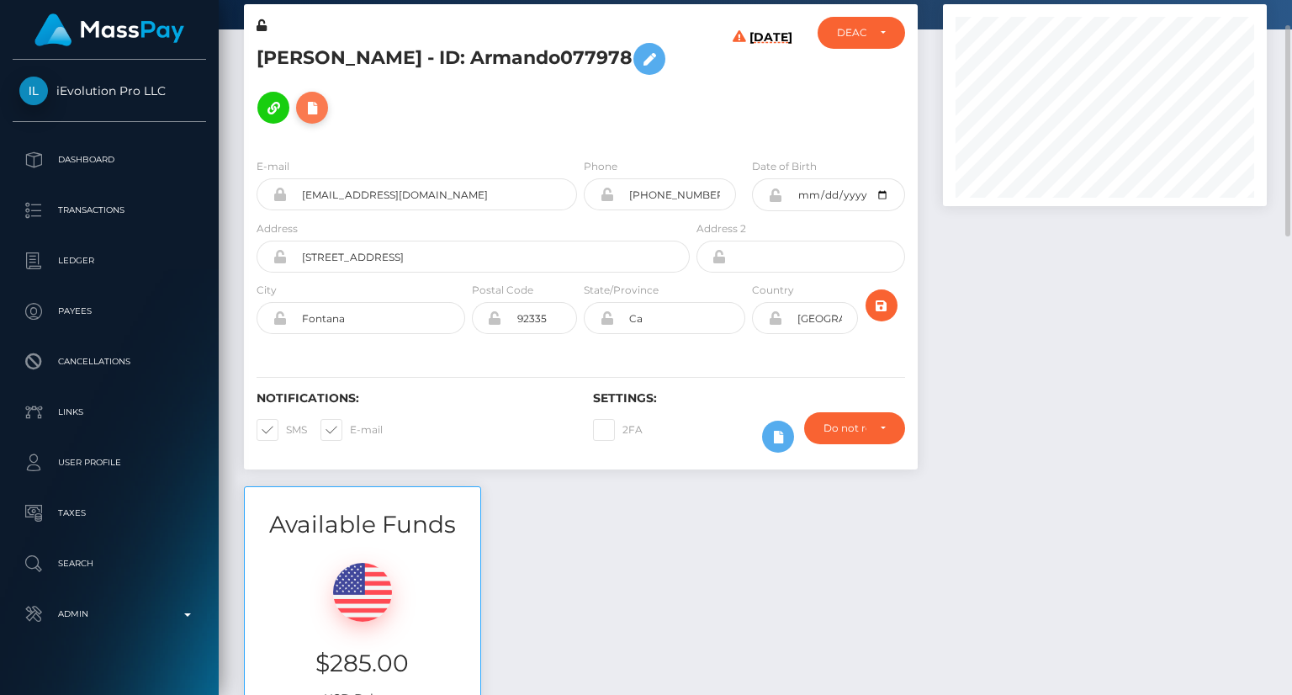
click at [322, 98] on icon at bounding box center [312, 108] width 20 height 21
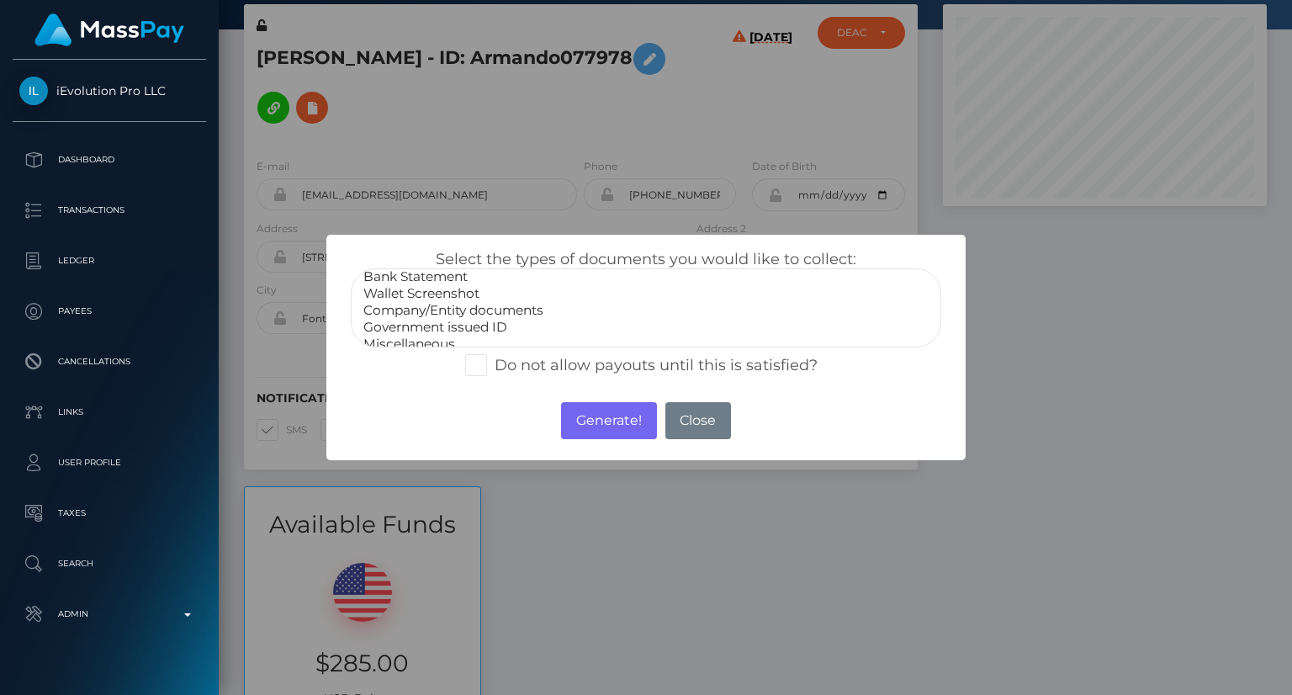
scroll to position [34, 0]
select select "Government issued ID"
click at [432, 315] on option "Government issued ID" at bounding box center [646, 316] width 569 height 17
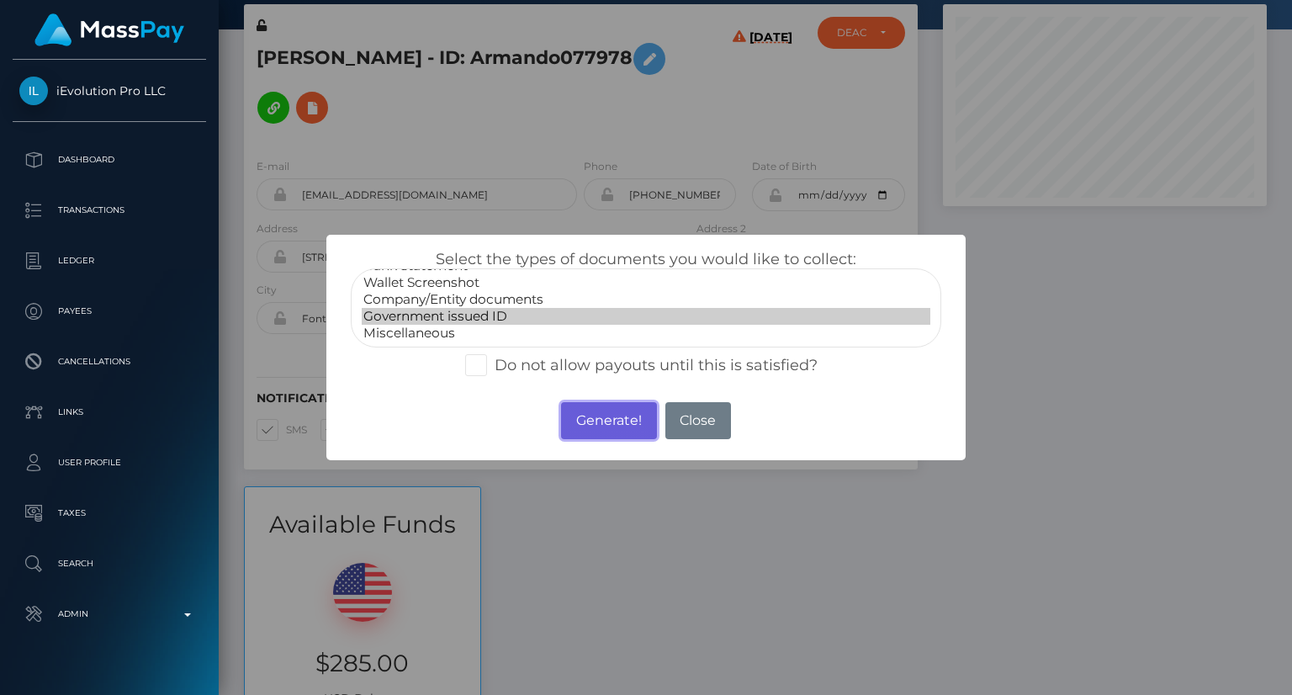
click at [623, 426] on button "Generate!" at bounding box center [608, 420] width 95 height 37
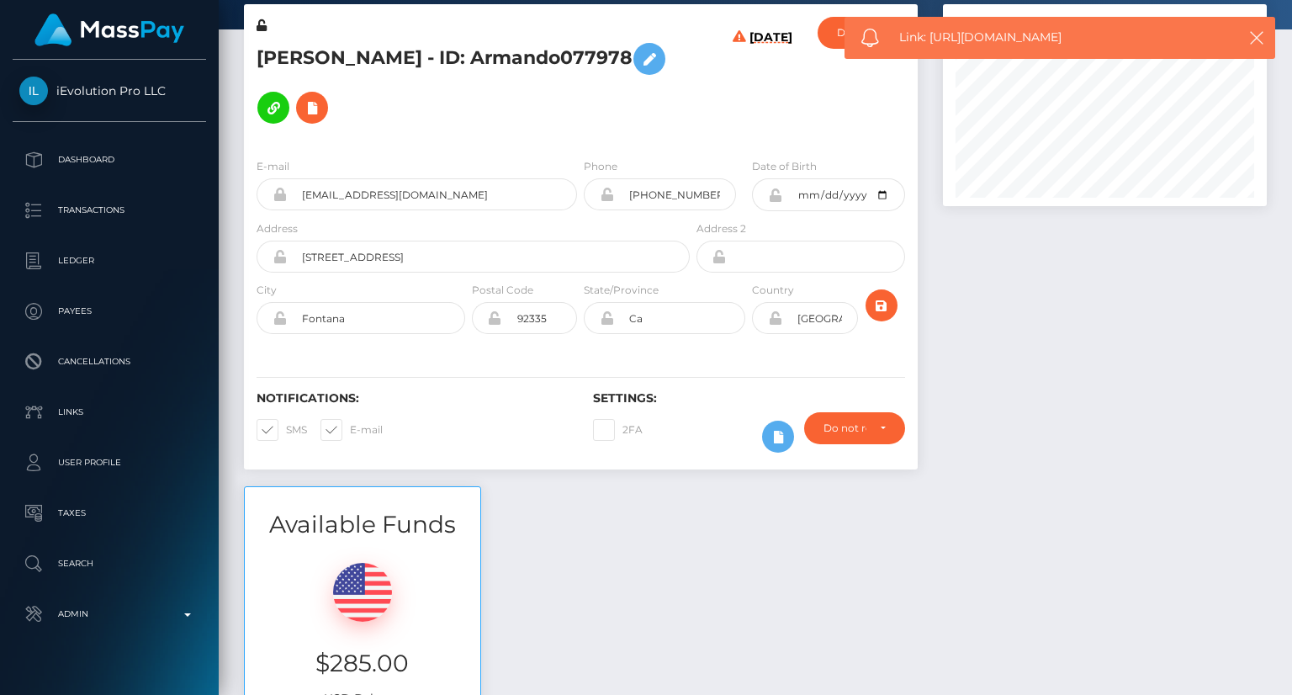
click at [1036, 34] on span "Link: https://l.maspay.io/8lx70" at bounding box center [1059, 38] width 320 height 18
copy span "Link: https://l.maspay.io/8lx70"
